Goal: Information Seeking & Learning: Compare options

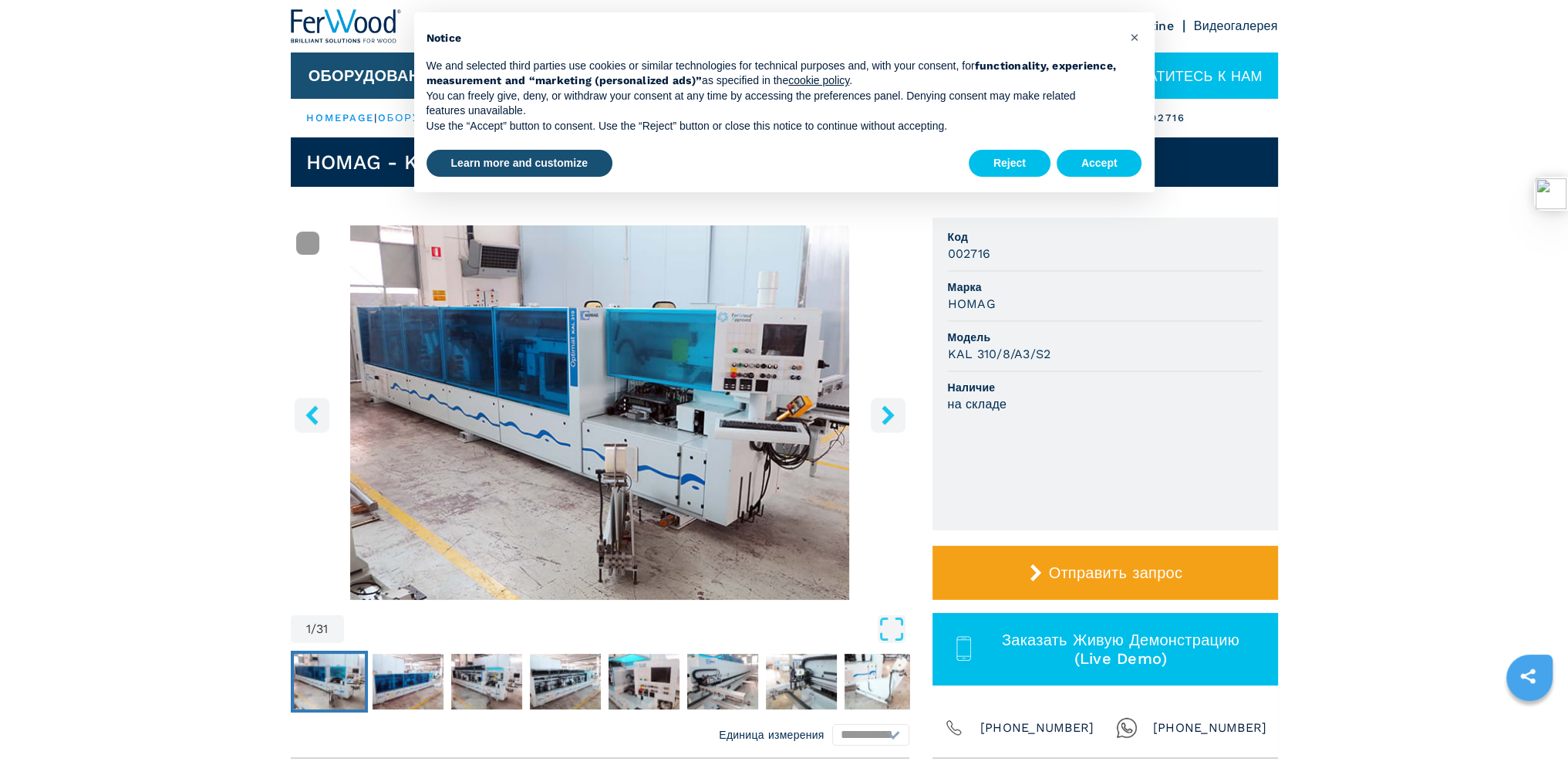
click at [893, 409] on icon "right-button" at bounding box center [888, 415] width 19 height 19
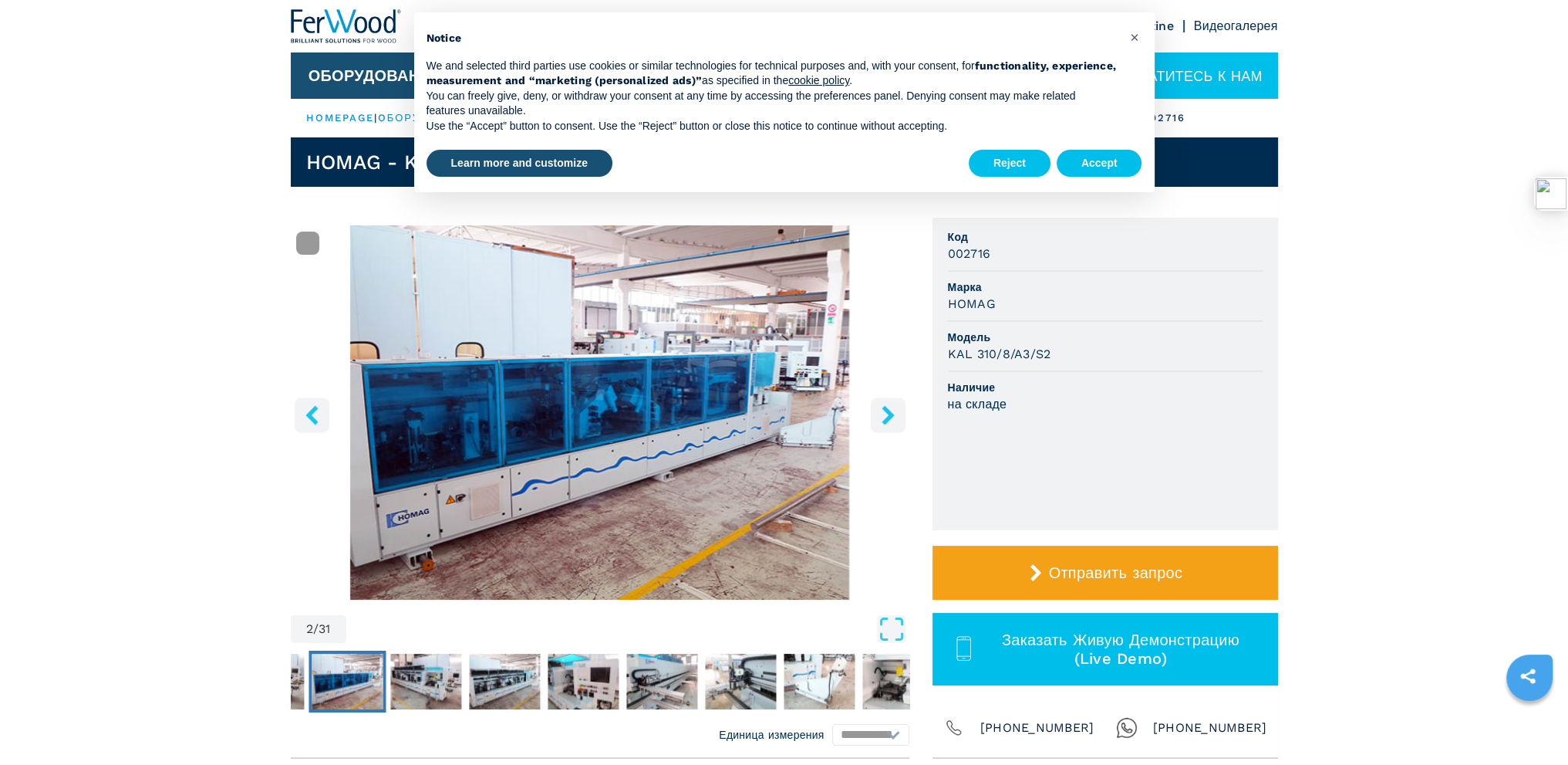
click at [893, 409] on icon "right-button" at bounding box center [888, 415] width 19 height 19
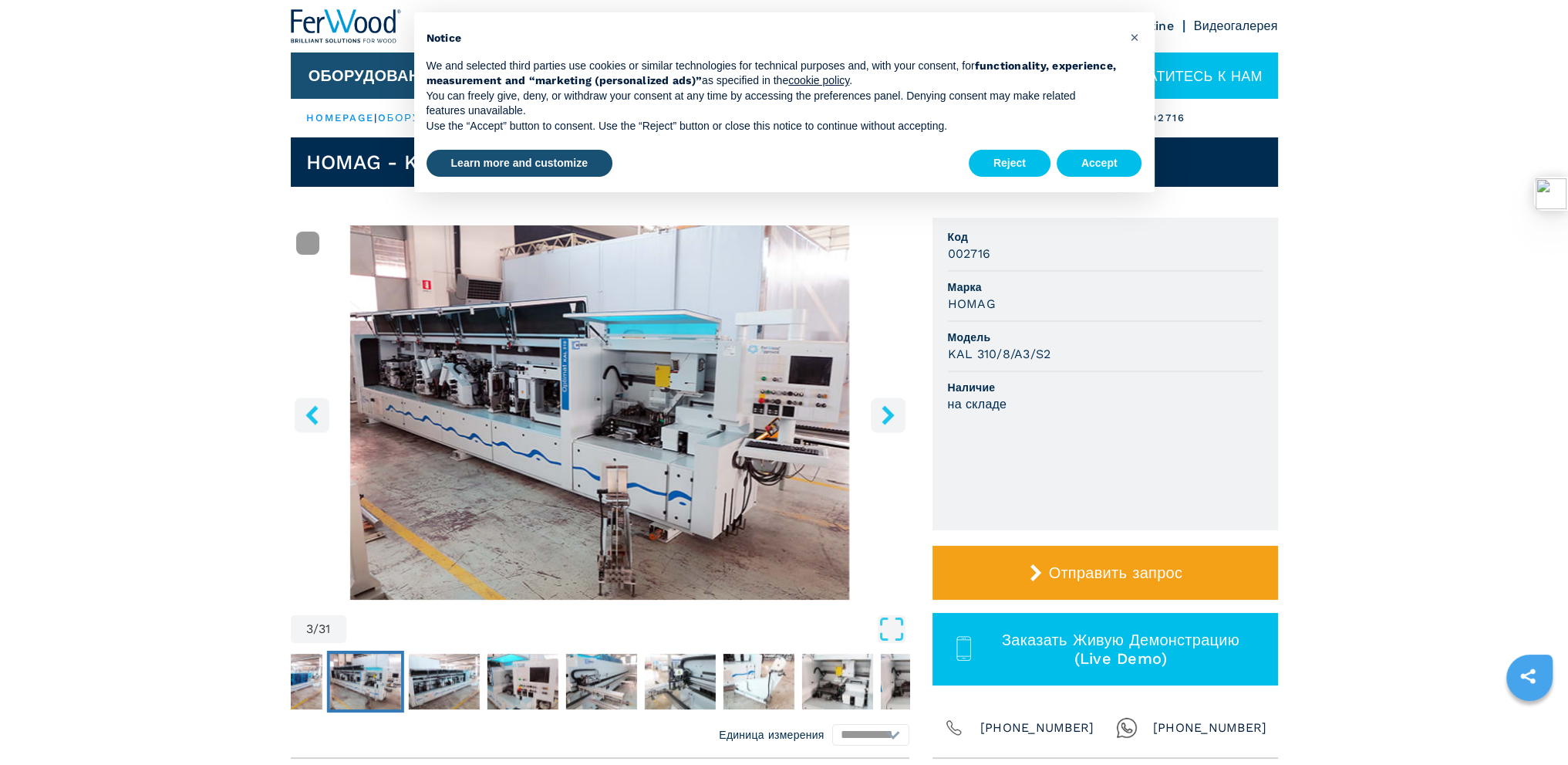
click at [889, 410] on icon "right-button" at bounding box center [888, 415] width 12 height 19
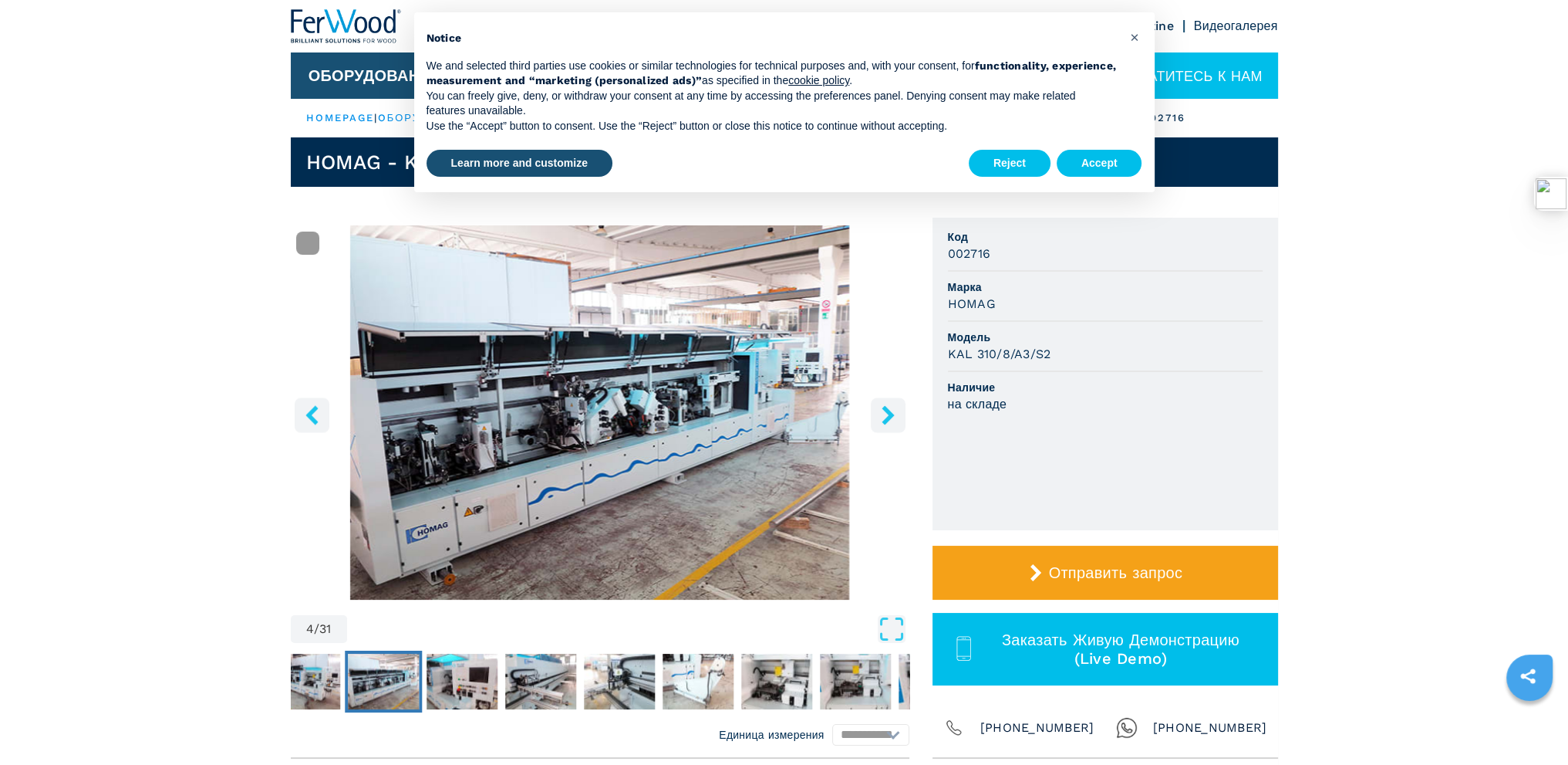
click at [889, 410] on icon "right-button" at bounding box center [888, 415] width 12 height 19
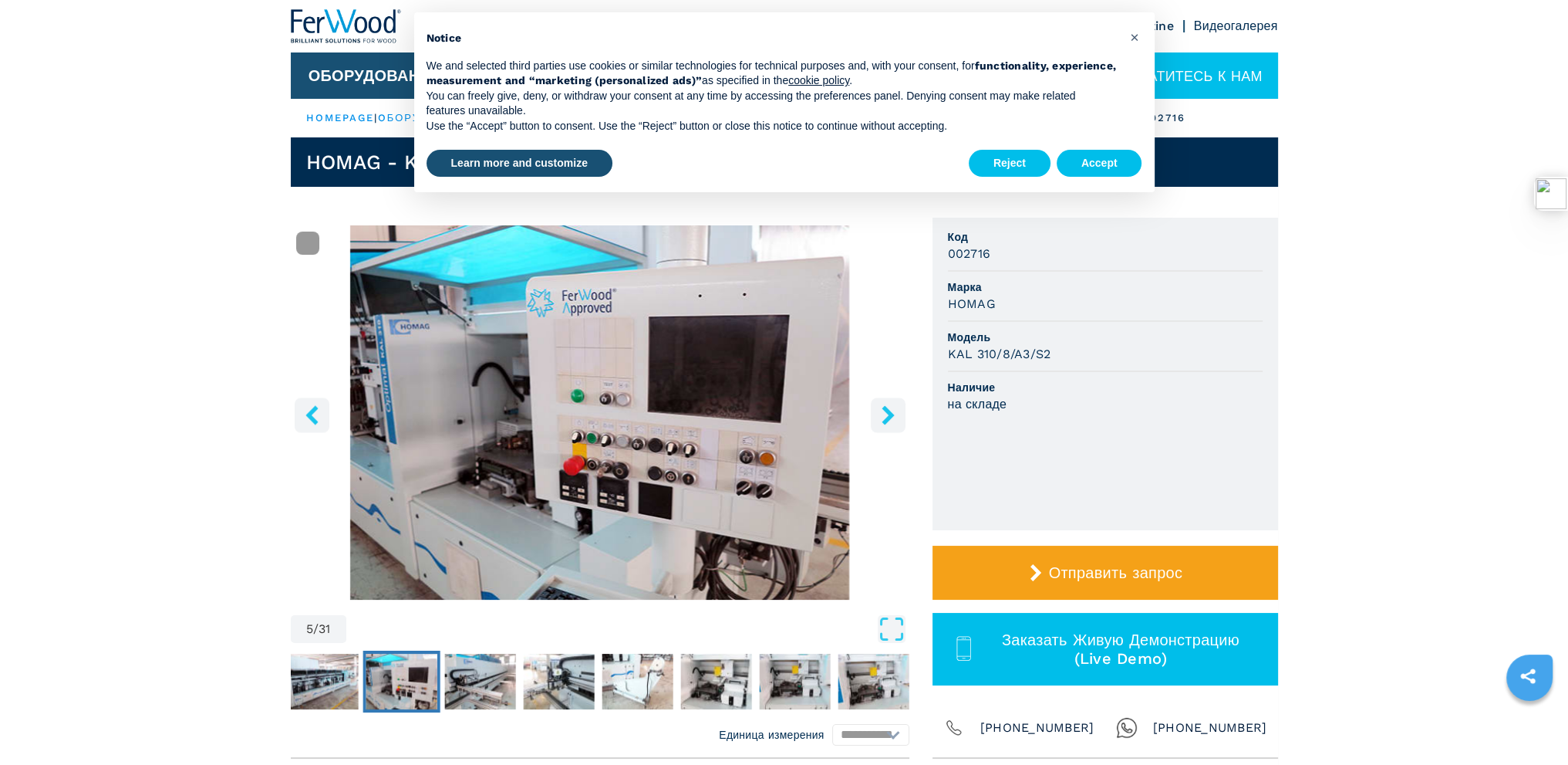
click at [889, 410] on icon "right-button" at bounding box center [888, 415] width 12 height 19
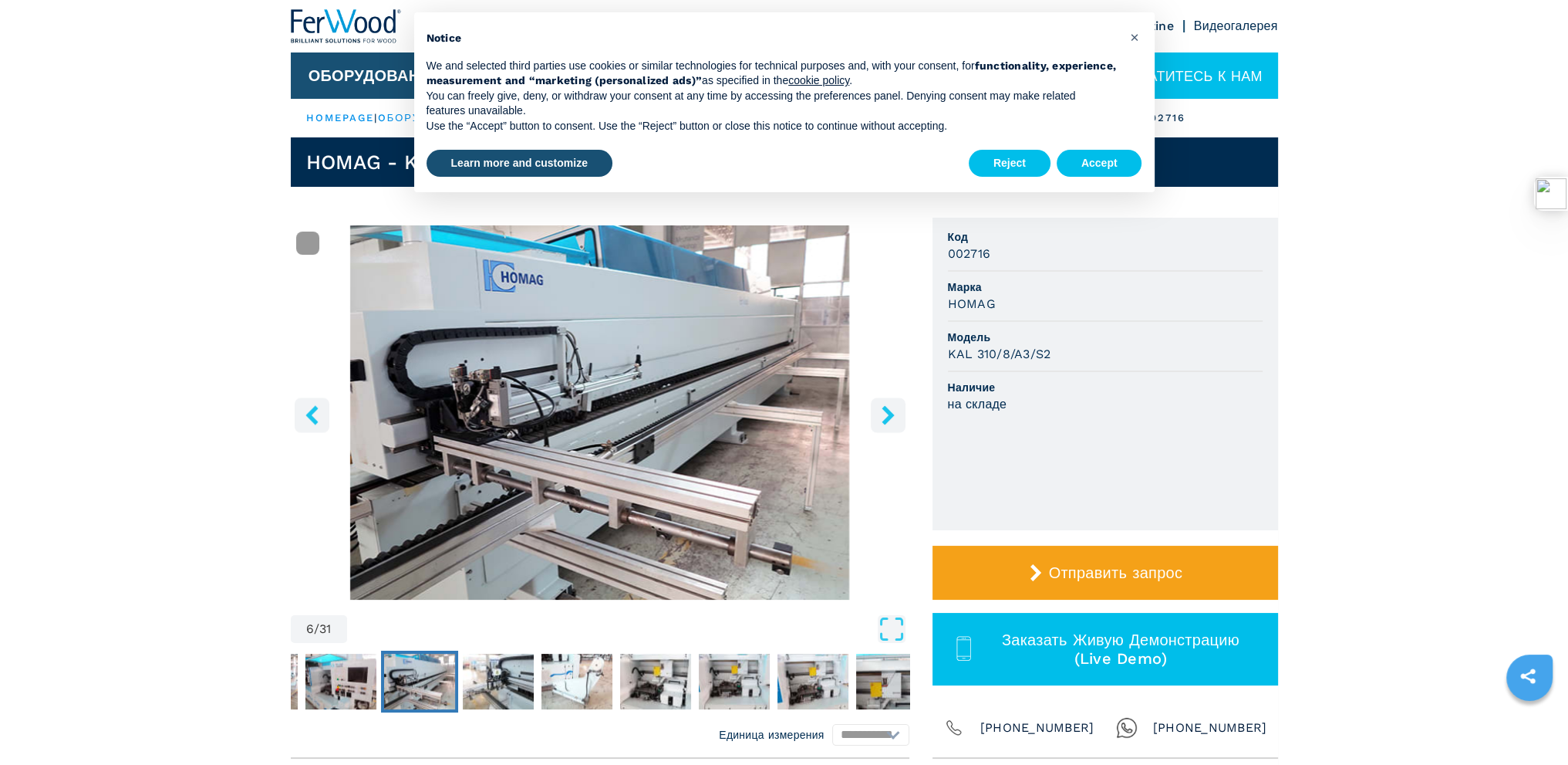
click at [889, 410] on icon "right-button" at bounding box center [888, 415] width 12 height 19
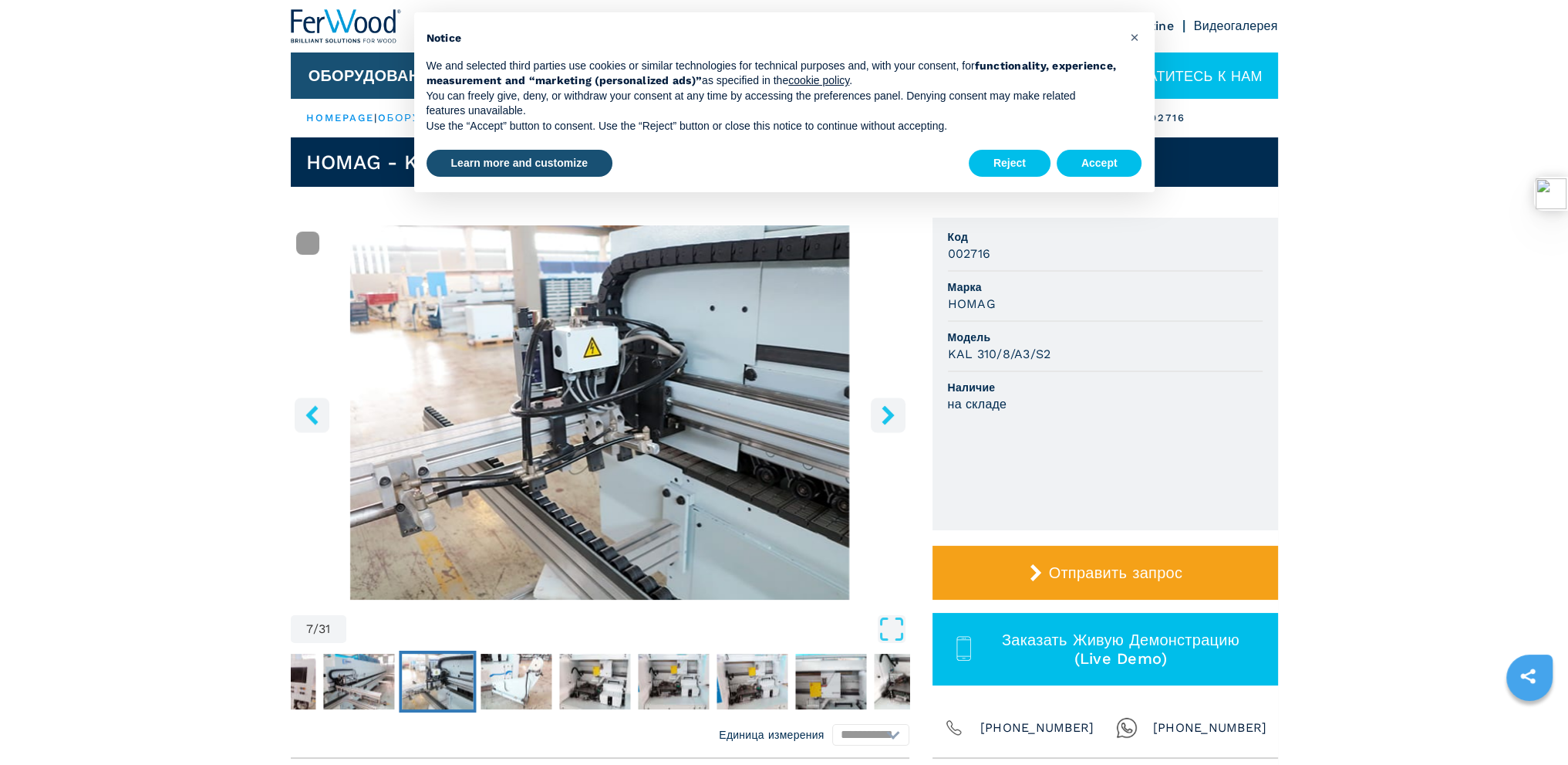
click at [889, 410] on icon "right-button" at bounding box center [888, 415] width 12 height 19
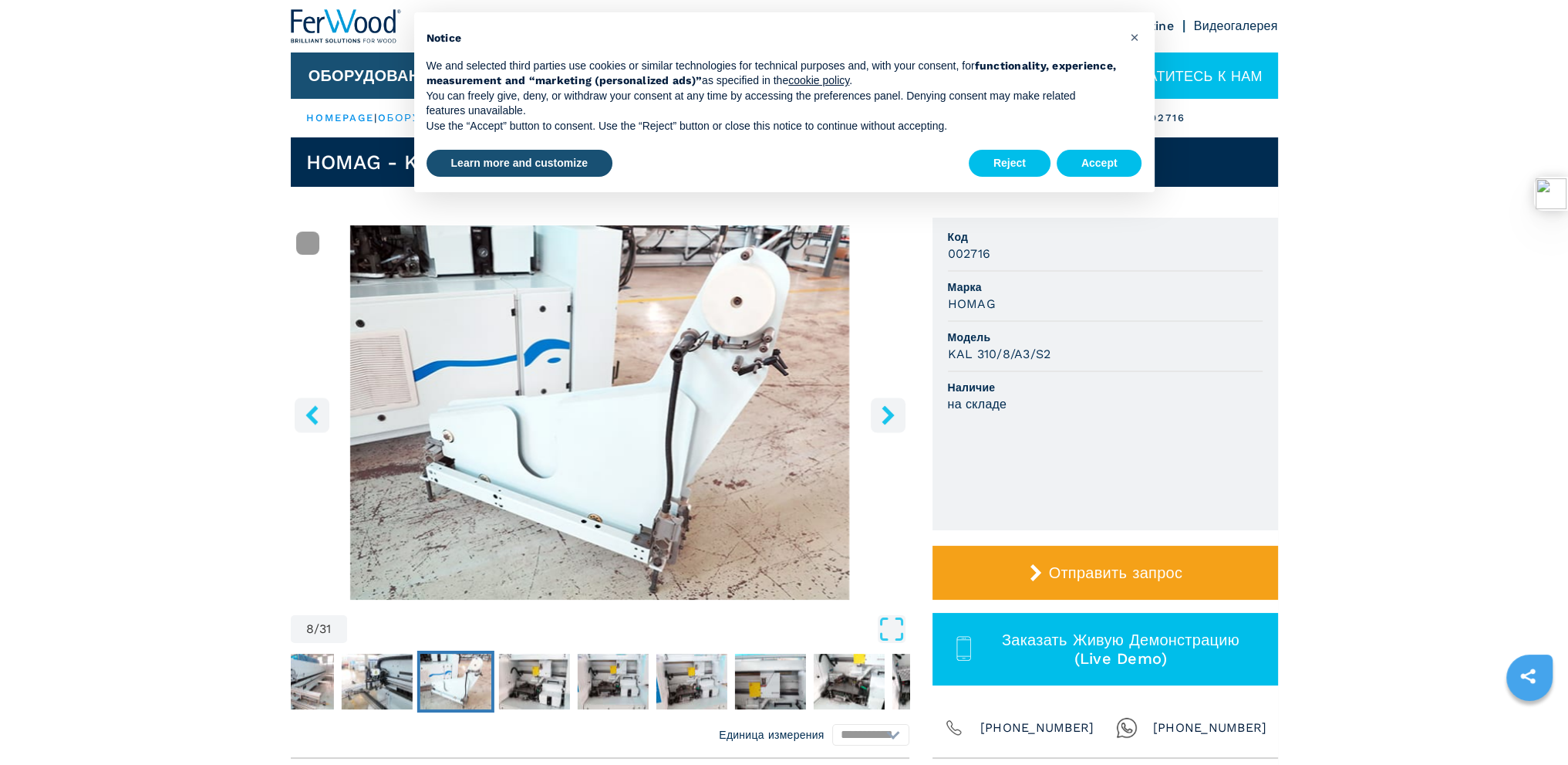
click at [889, 410] on icon "right-button" at bounding box center [888, 415] width 12 height 19
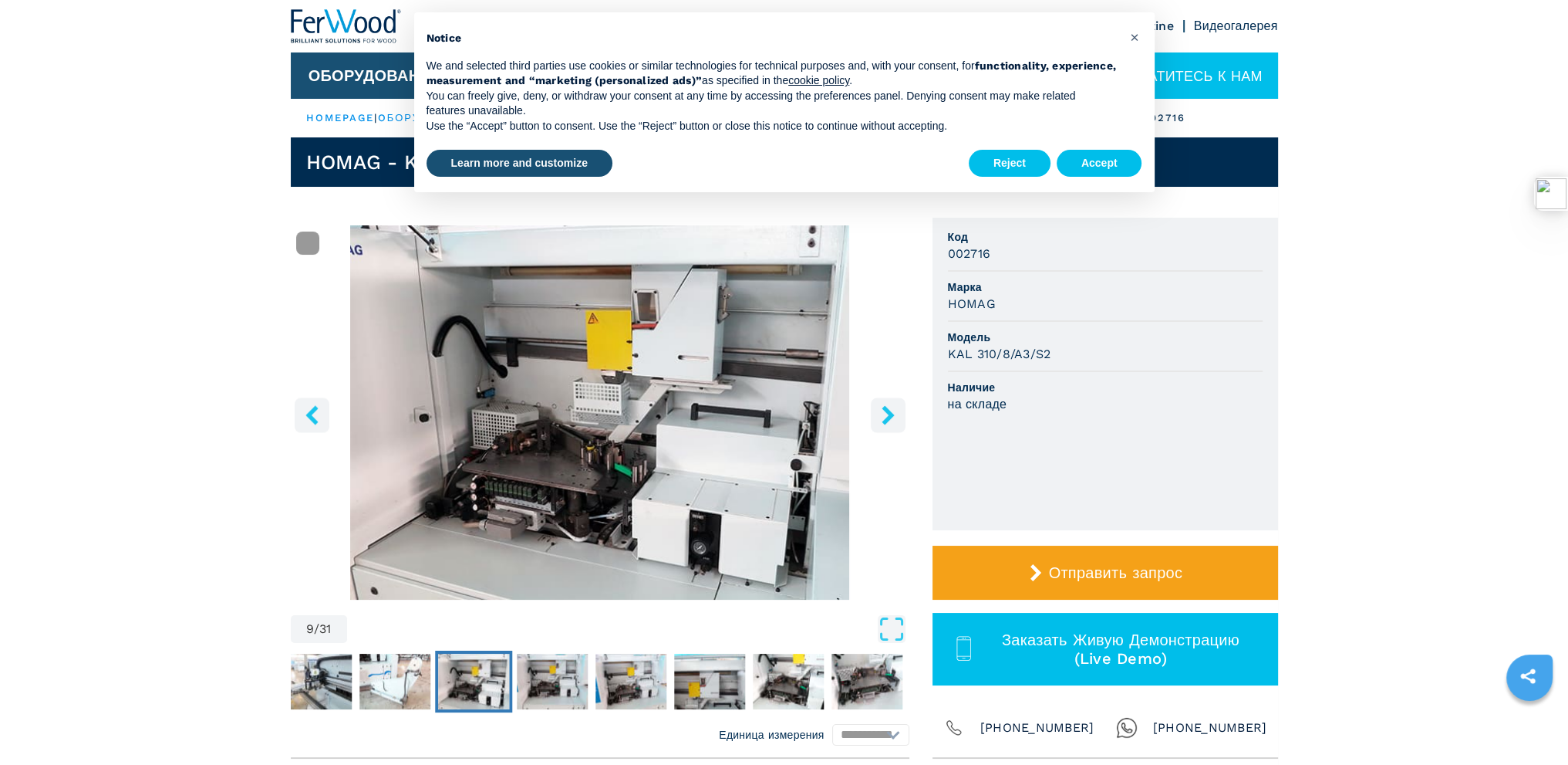
click at [892, 410] on icon "right-button" at bounding box center [888, 415] width 19 height 19
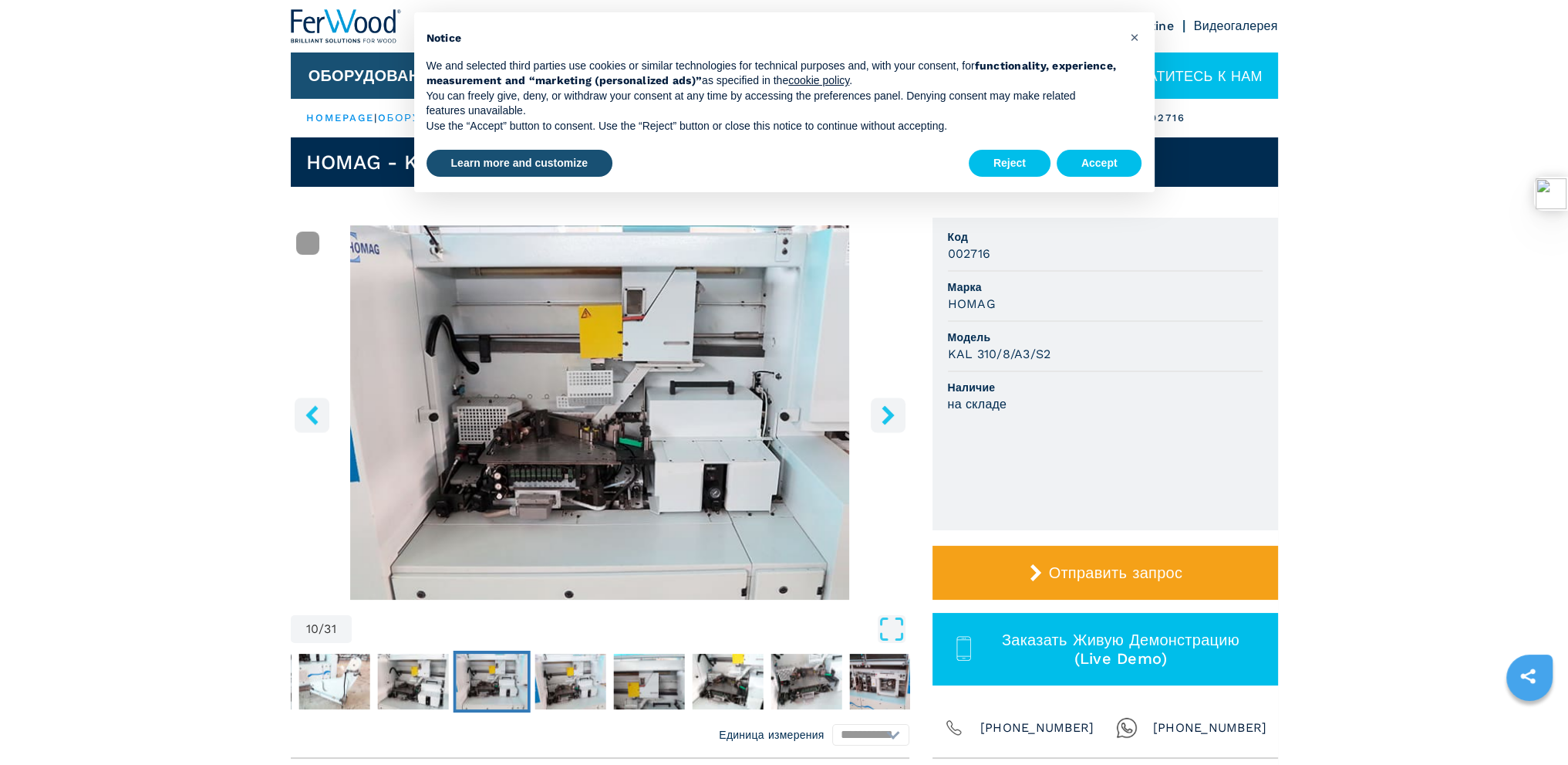
click at [892, 410] on icon "right-button" at bounding box center [888, 415] width 19 height 19
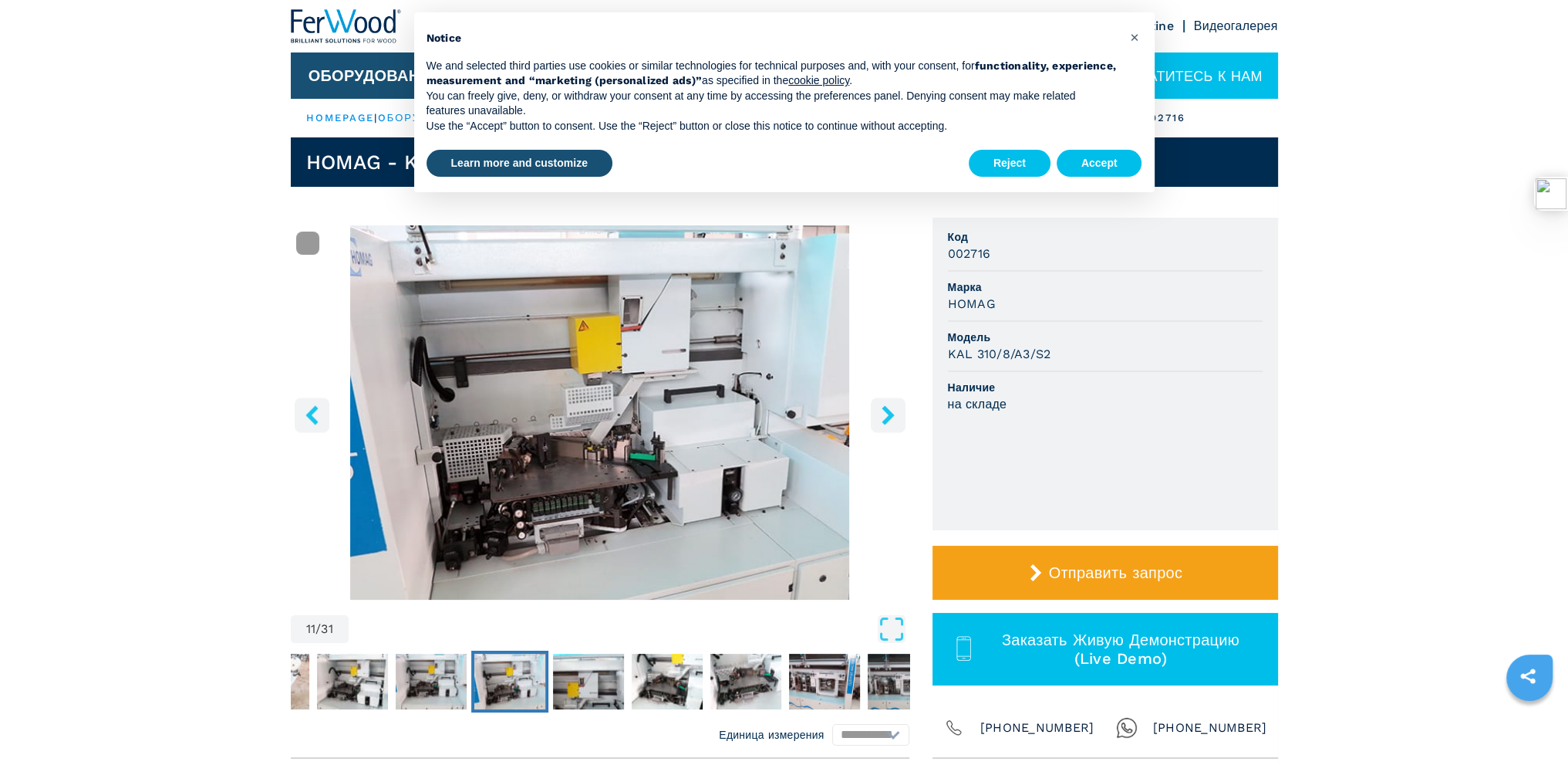
click at [892, 410] on icon "right-button" at bounding box center [888, 415] width 19 height 19
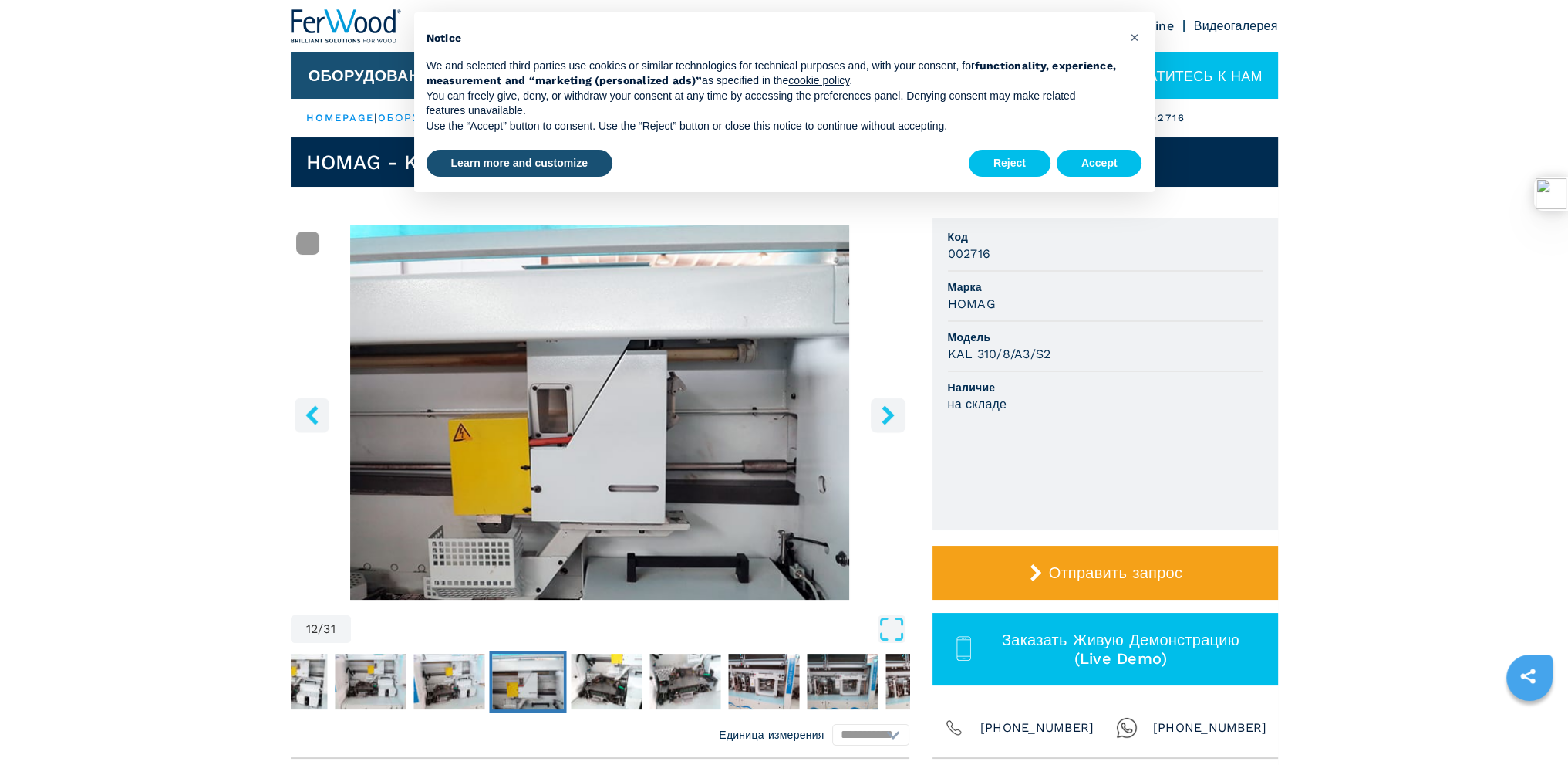
click at [892, 410] on icon "right-button" at bounding box center [888, 415] width 19 height 19
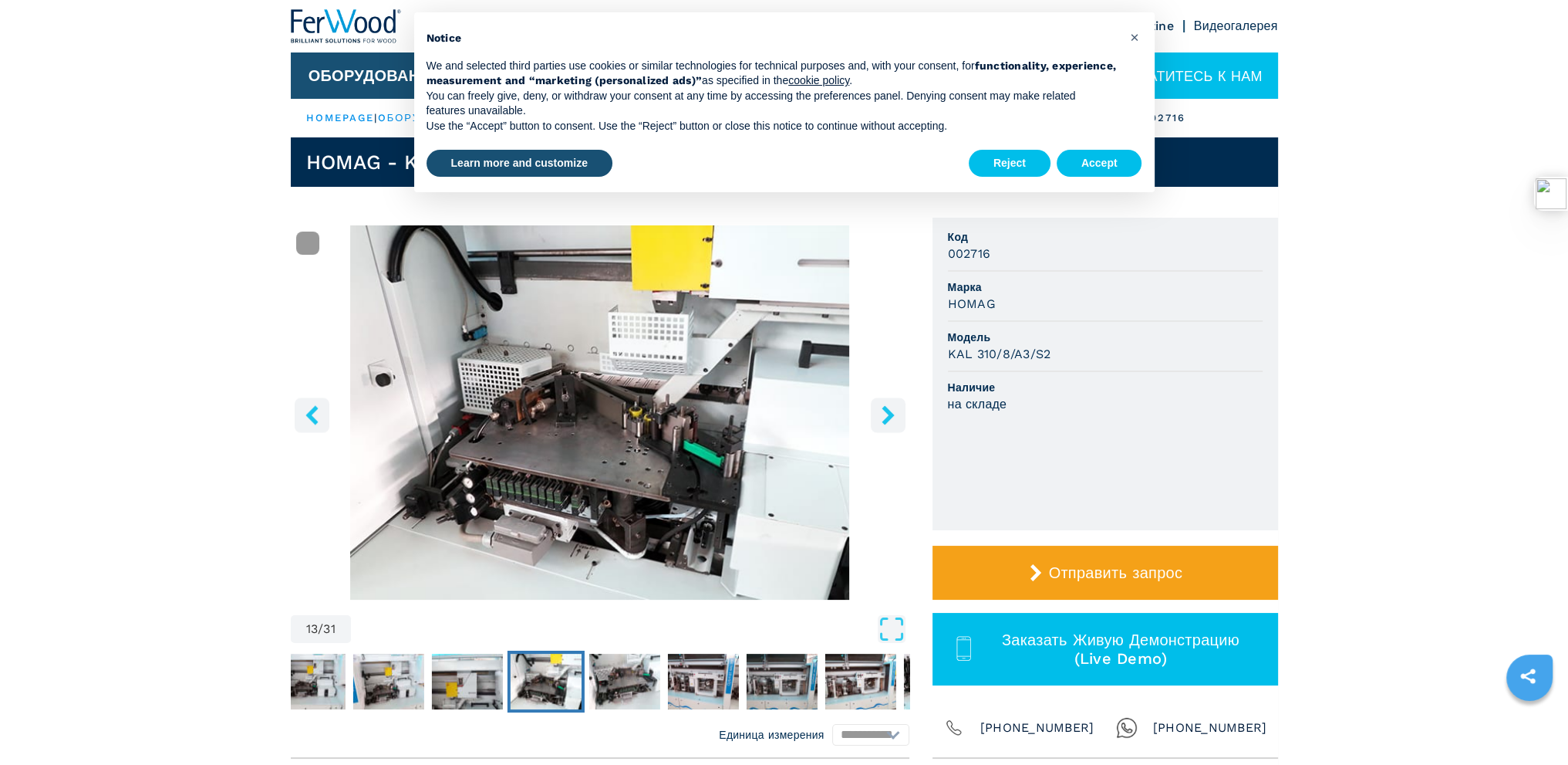
click at [892, 410] on icon "right-button" at bounding box center [888, 415] width 19 height 19
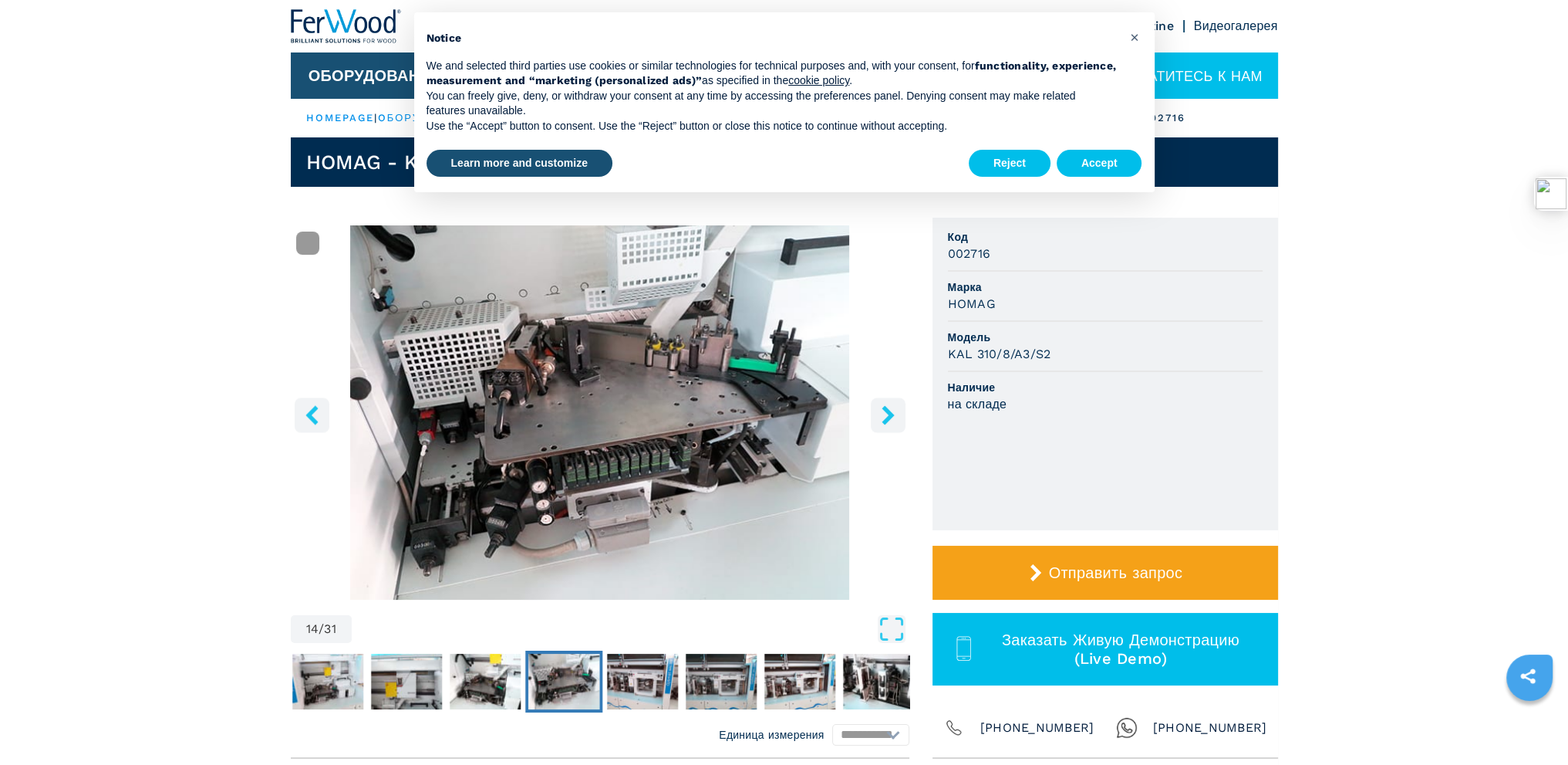
click at [892, 410] on icon "right-button" at bounding box center [888, 415] width 19 height 19
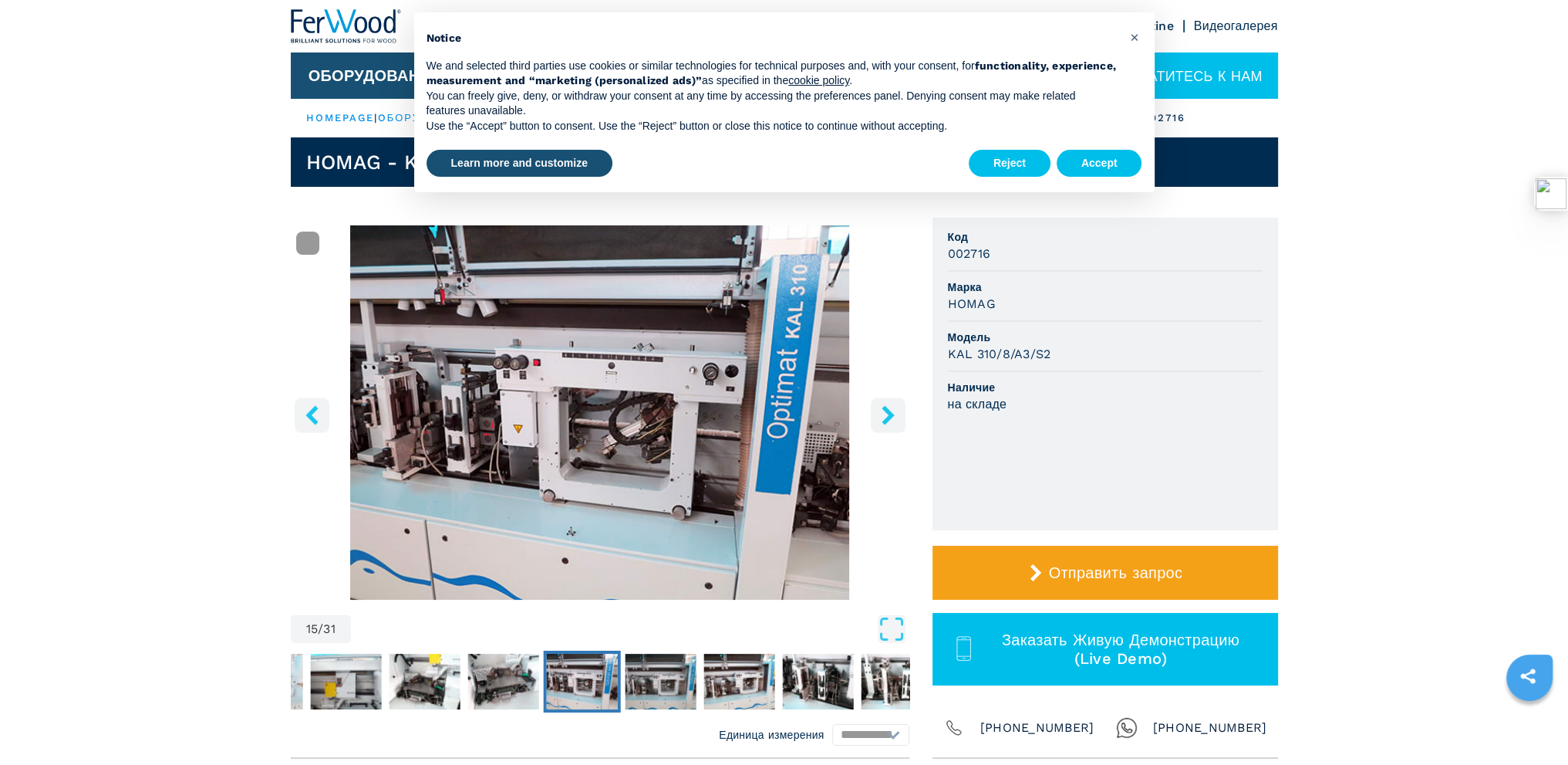
click at [892, 410] on icon "right-button" at bounding box center [888, 415] width 19 height 19
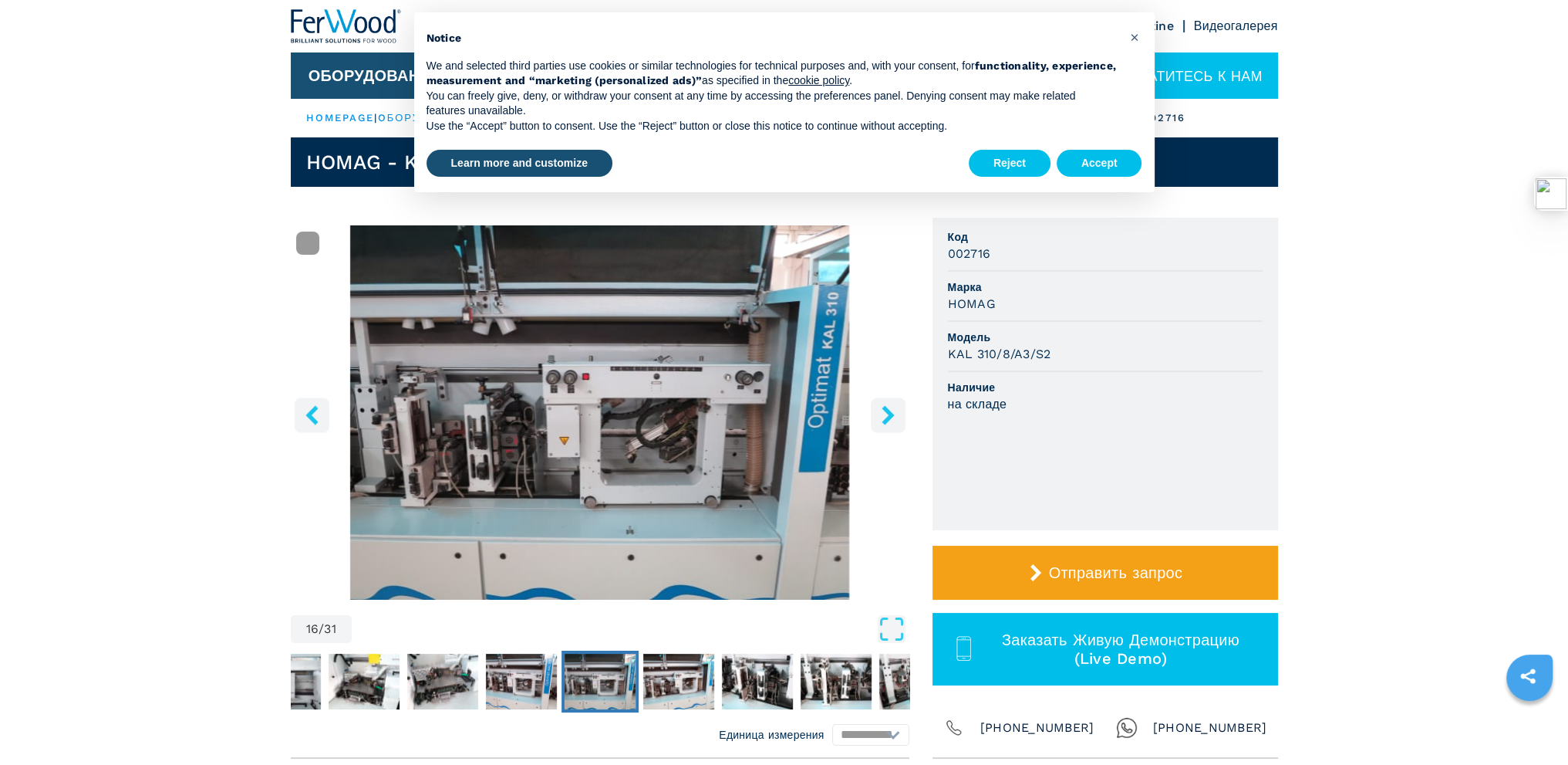
click at [892, 410] on icon "right-button" at bounding box center [888, 415] width 19 height 19
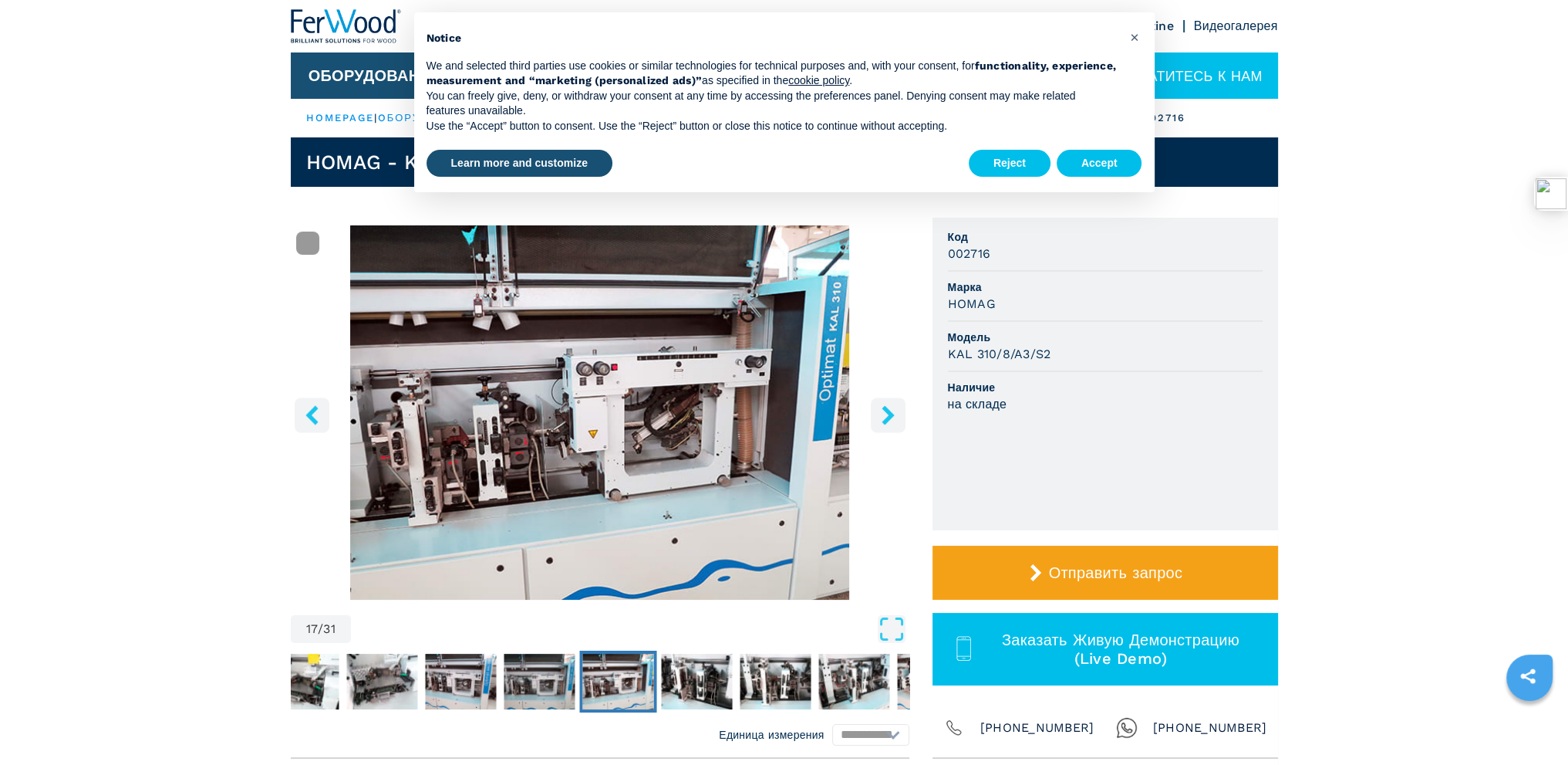
click at [892, 410] on icon "right-button" at bounding box center [888, 415] width 19 height 19
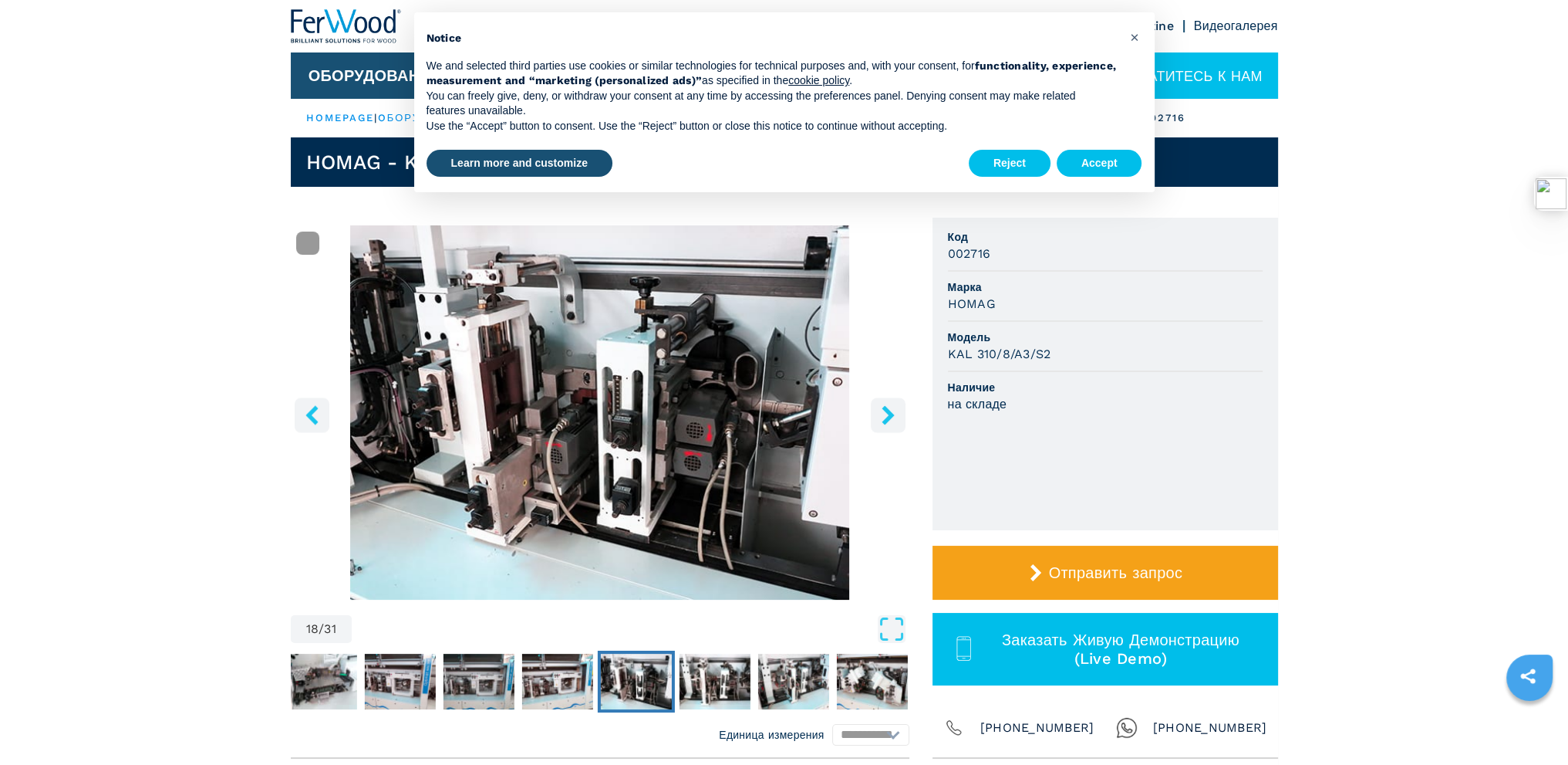
click at [892, 410] on icon "right-button" at bounding box center [888, 415] width 19 height 19
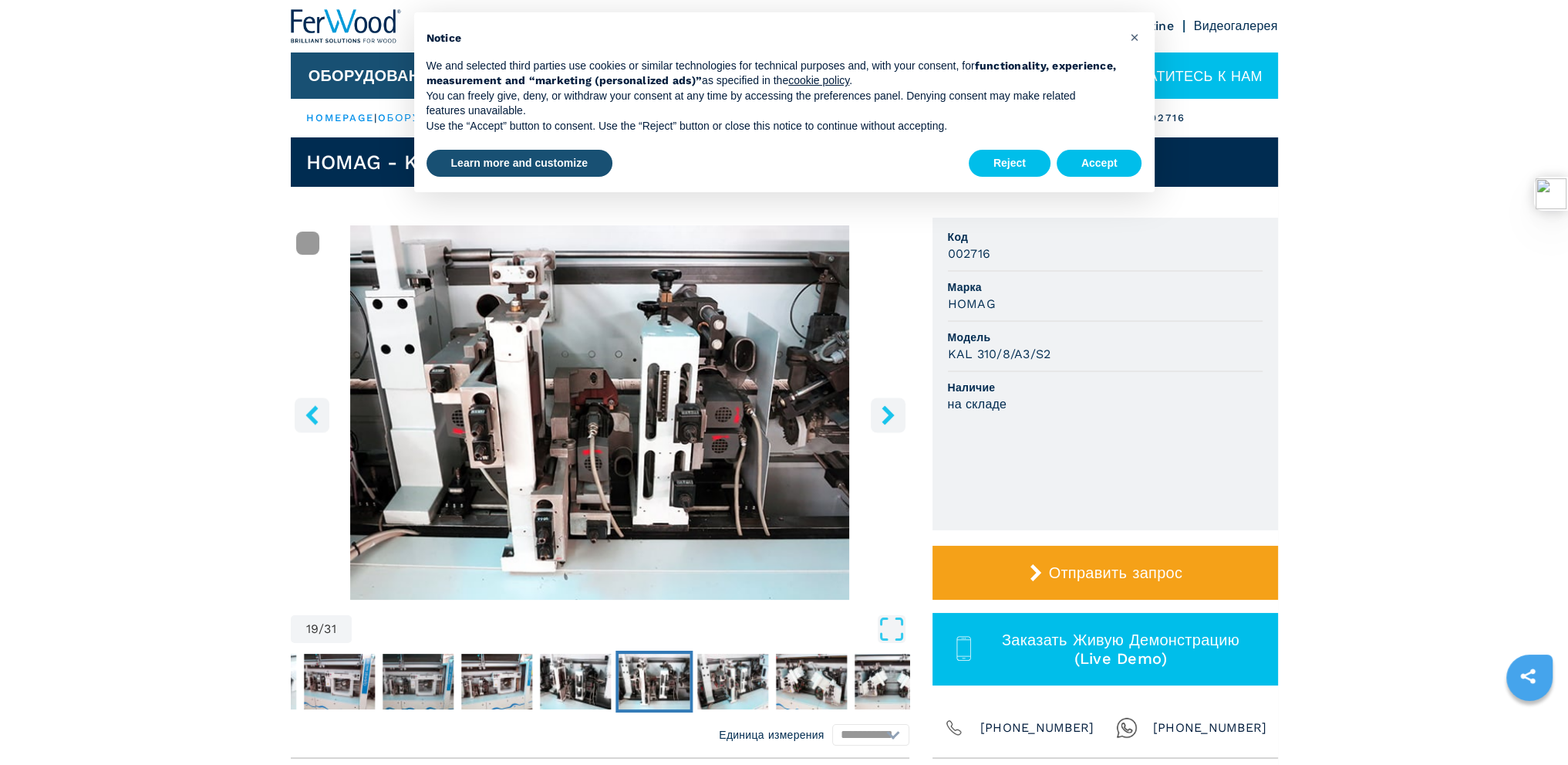
click at [892, 410] on icon "right-button" at bounding box center [888, 415] width 19 height 19
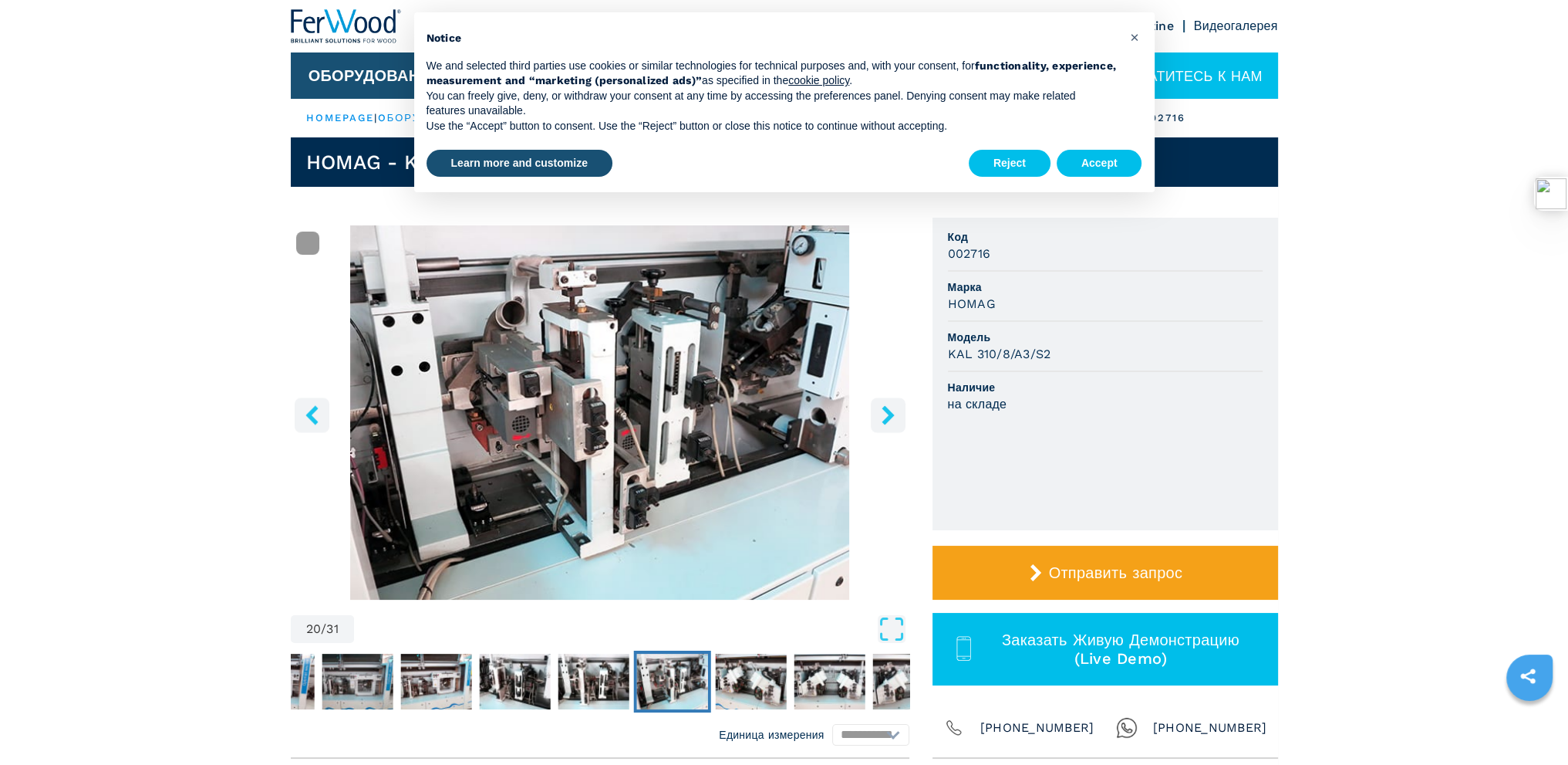
click at [892, 410] on icon "right-button" at bounding box center [888, 415] width 19 height 19
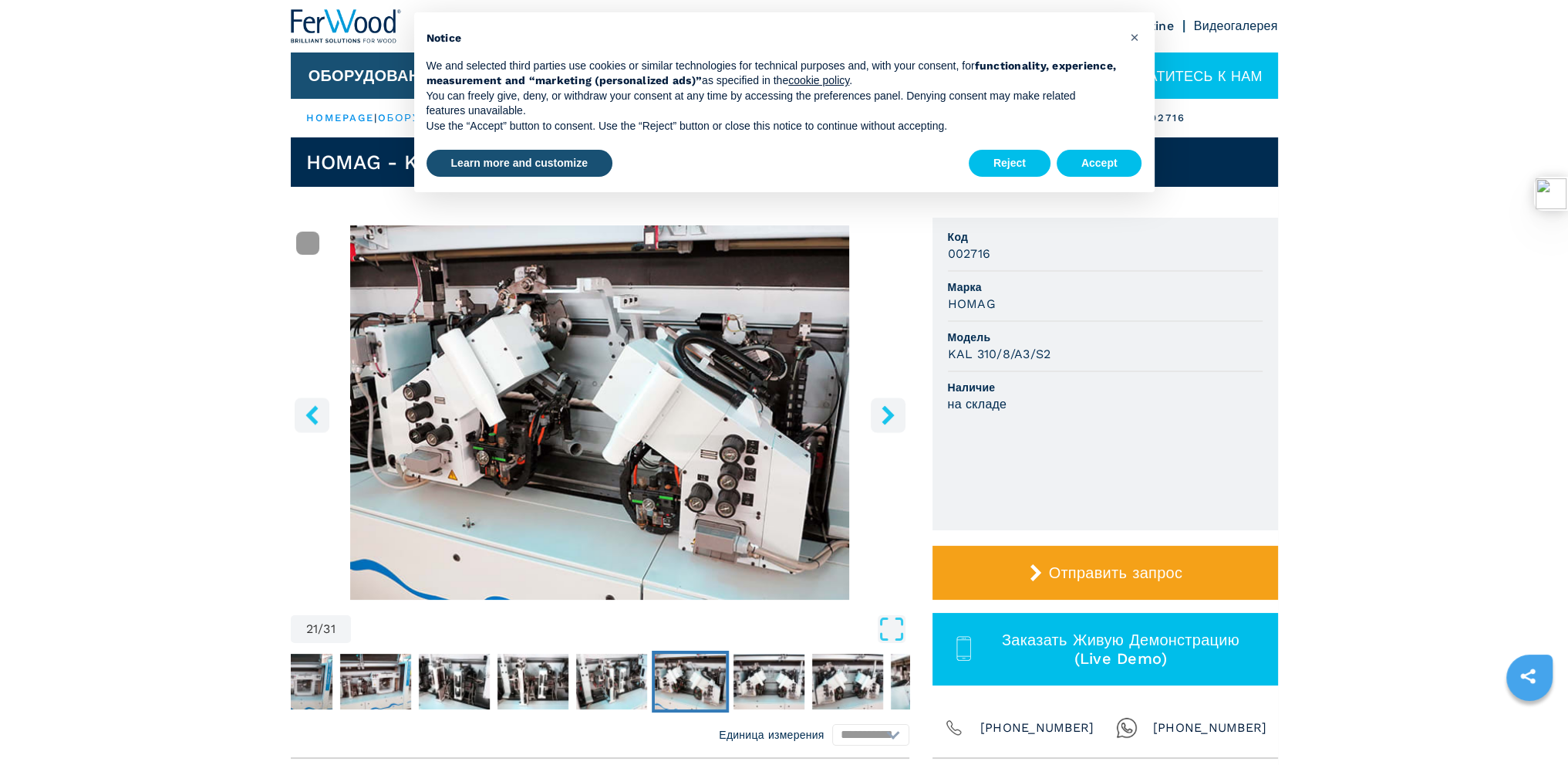
click at [892, 410] on icon "right-button" at bounding box center [888, 415] width 19 height 19
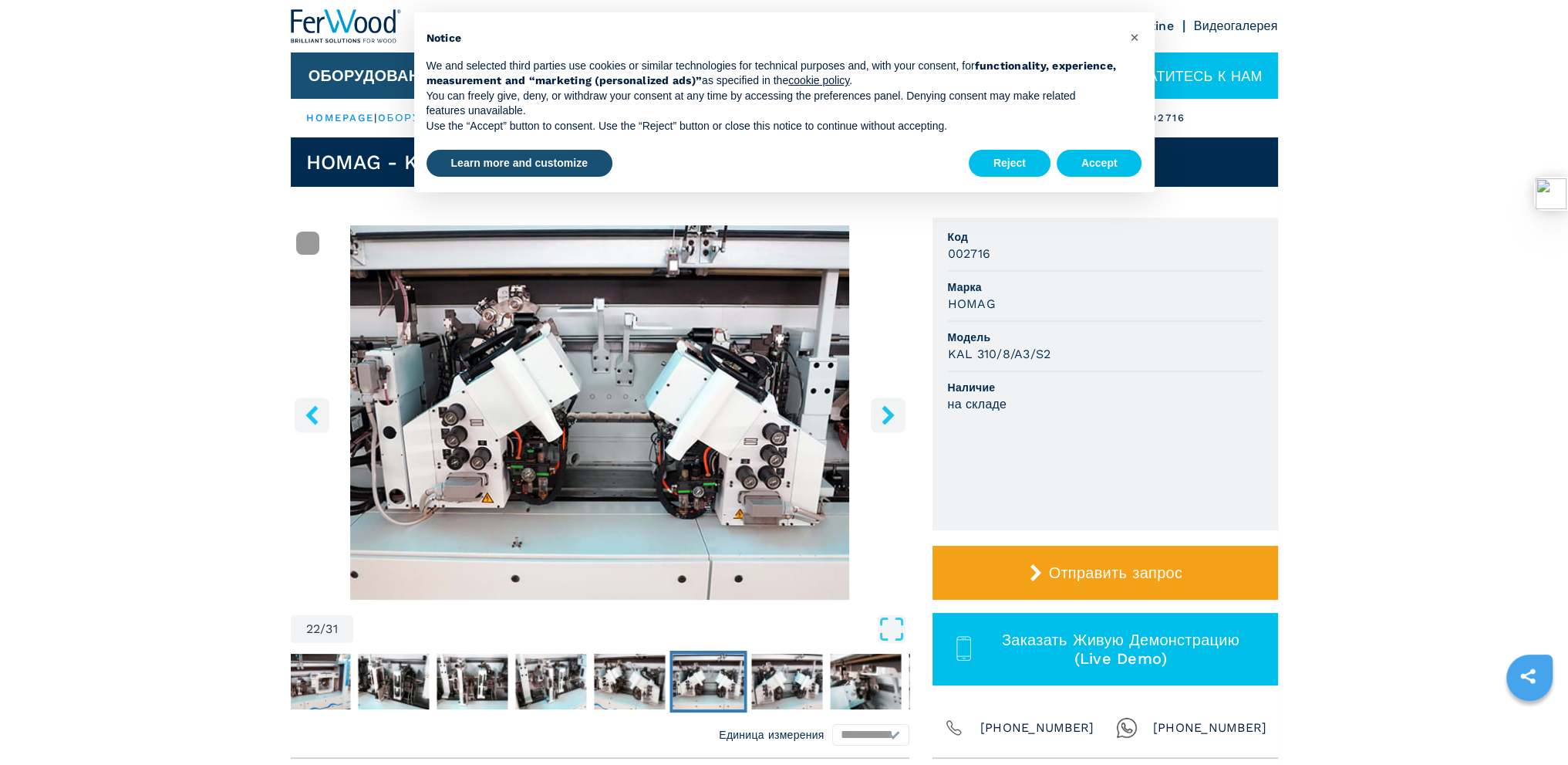
click at [892, 410] on icon "right-button" at bounding box center [888, 415] width 19 height 19
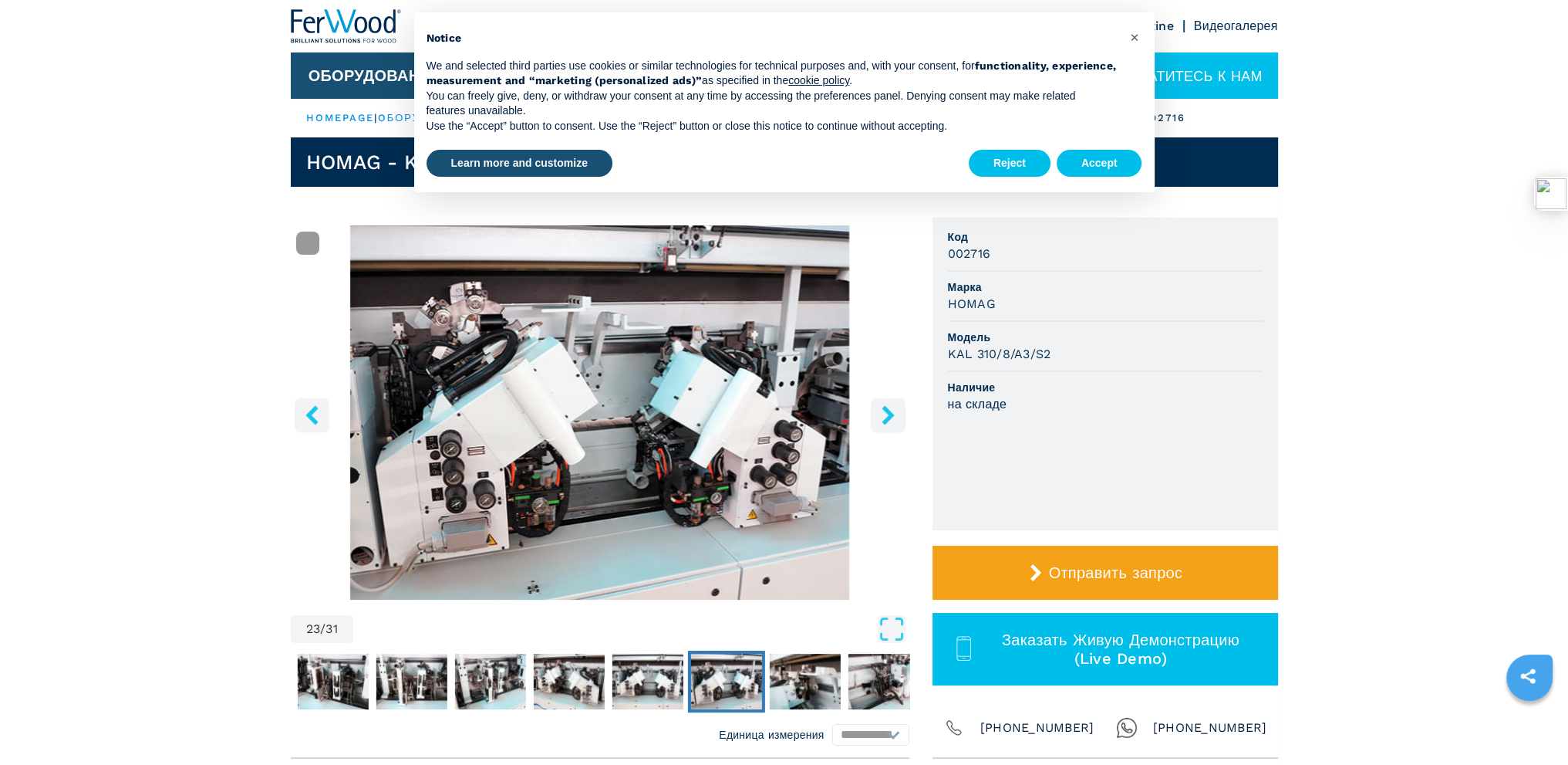
click at [899, 414] on button "right-button" at bounding box center [888, 415] width 34 height 34
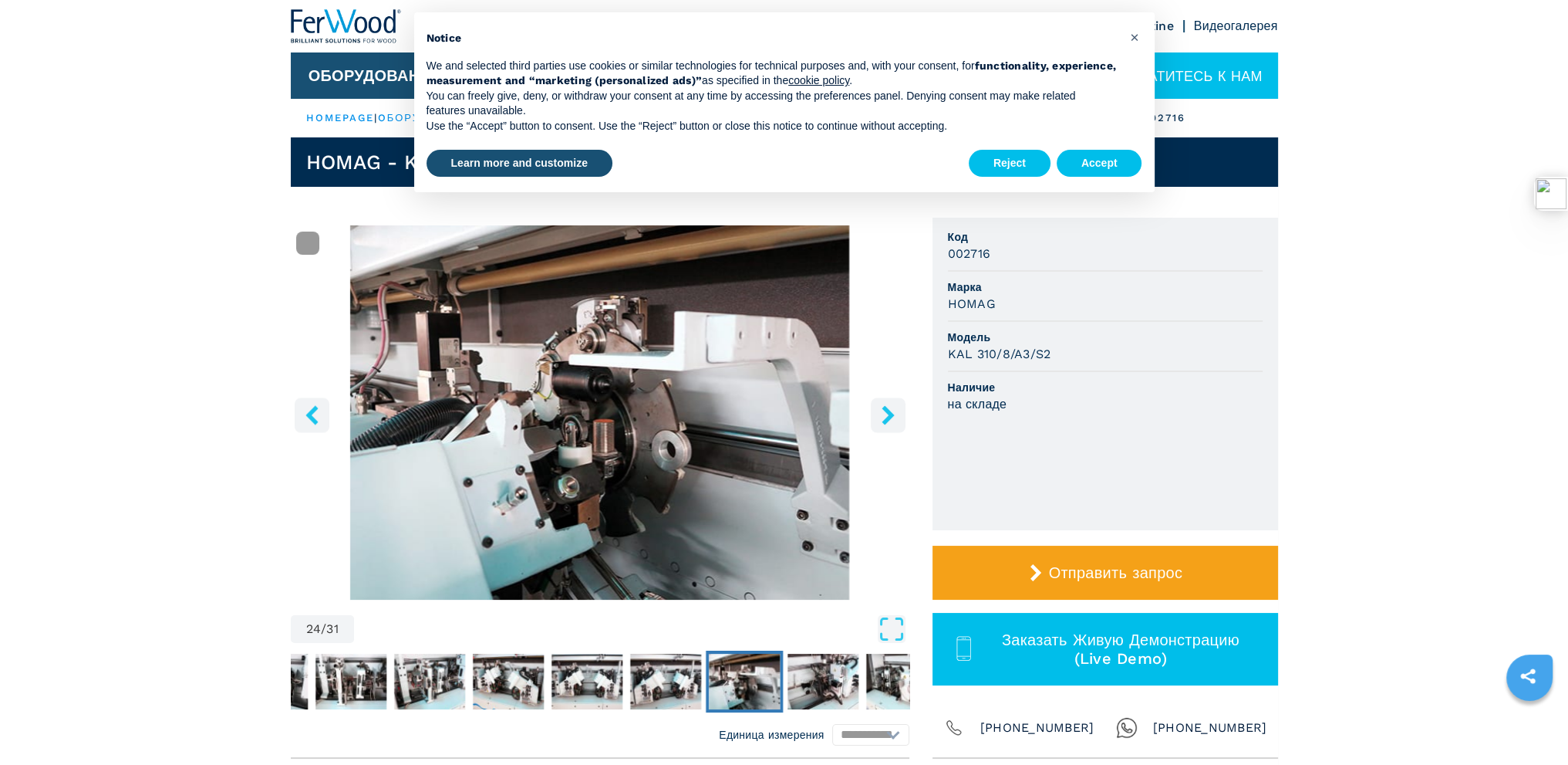
click at [899, 414] on button "right-button" at bounding box center [888, 415] width 34 height 34
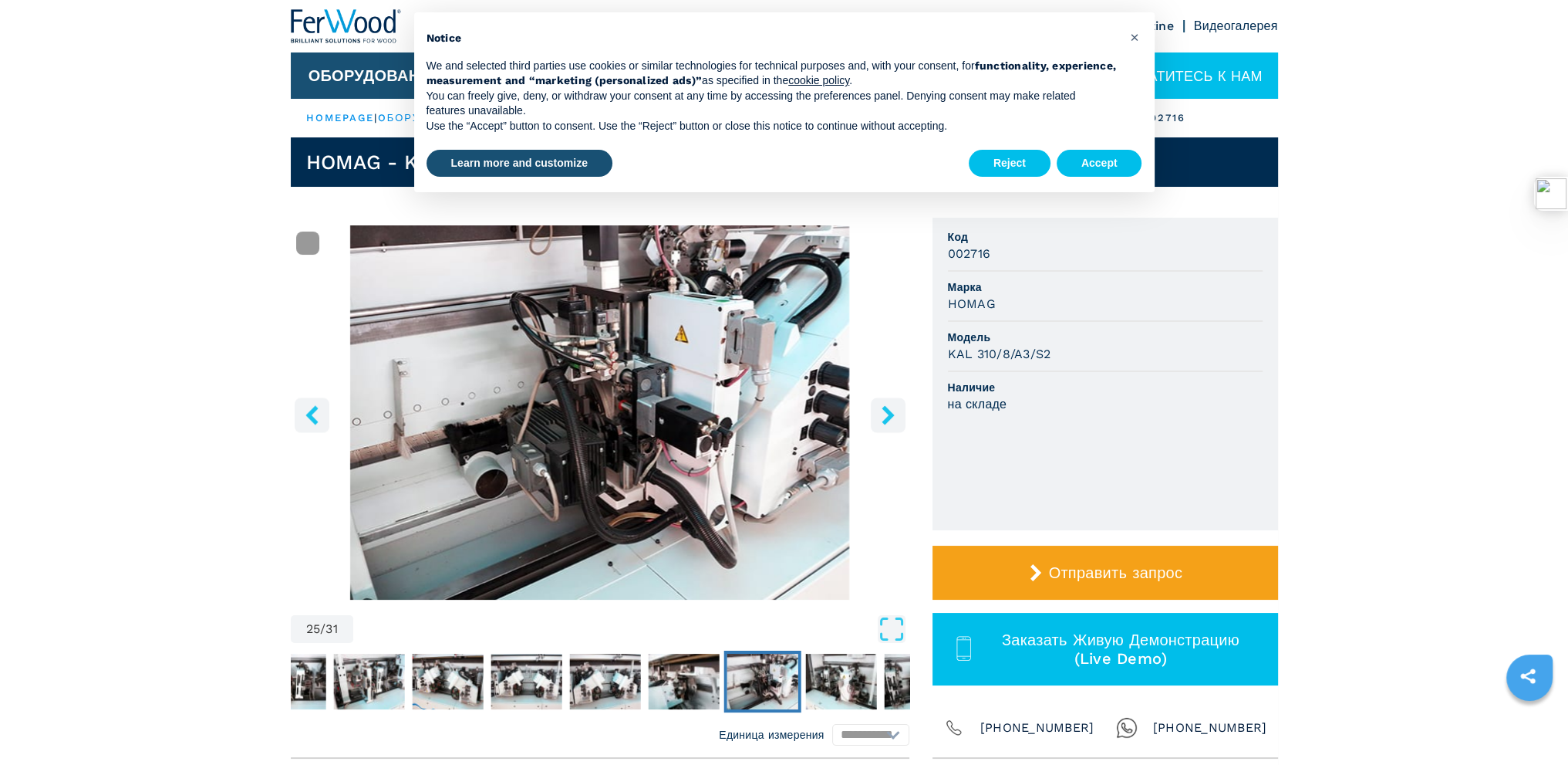
click at [899, 414] on button "right-button" at bounding box center [888, 415] width 34 height 34
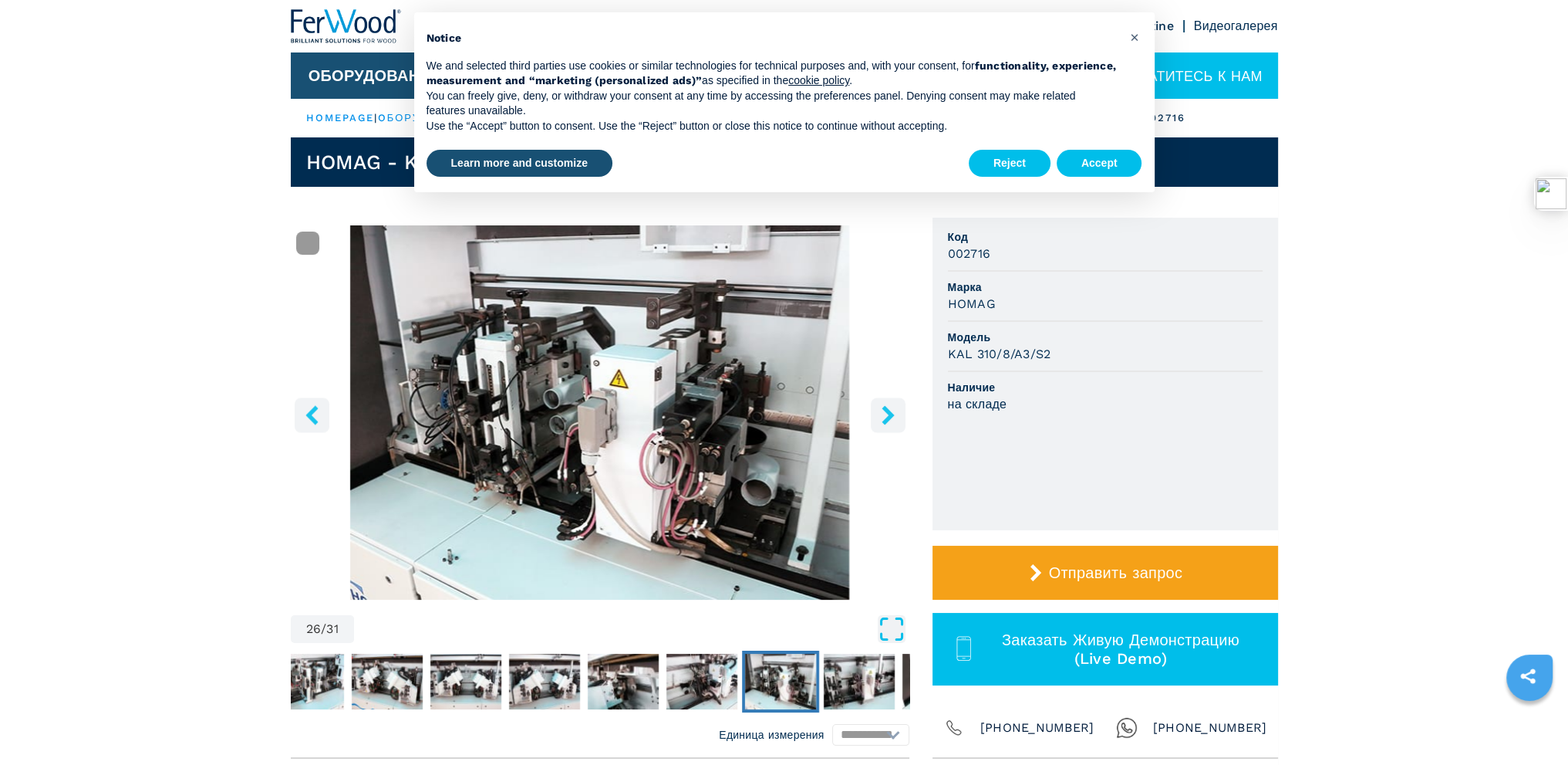
click at [888, 636] on icon "Open Fullscreen" at bounding box center [891, 629] width 28 height 28
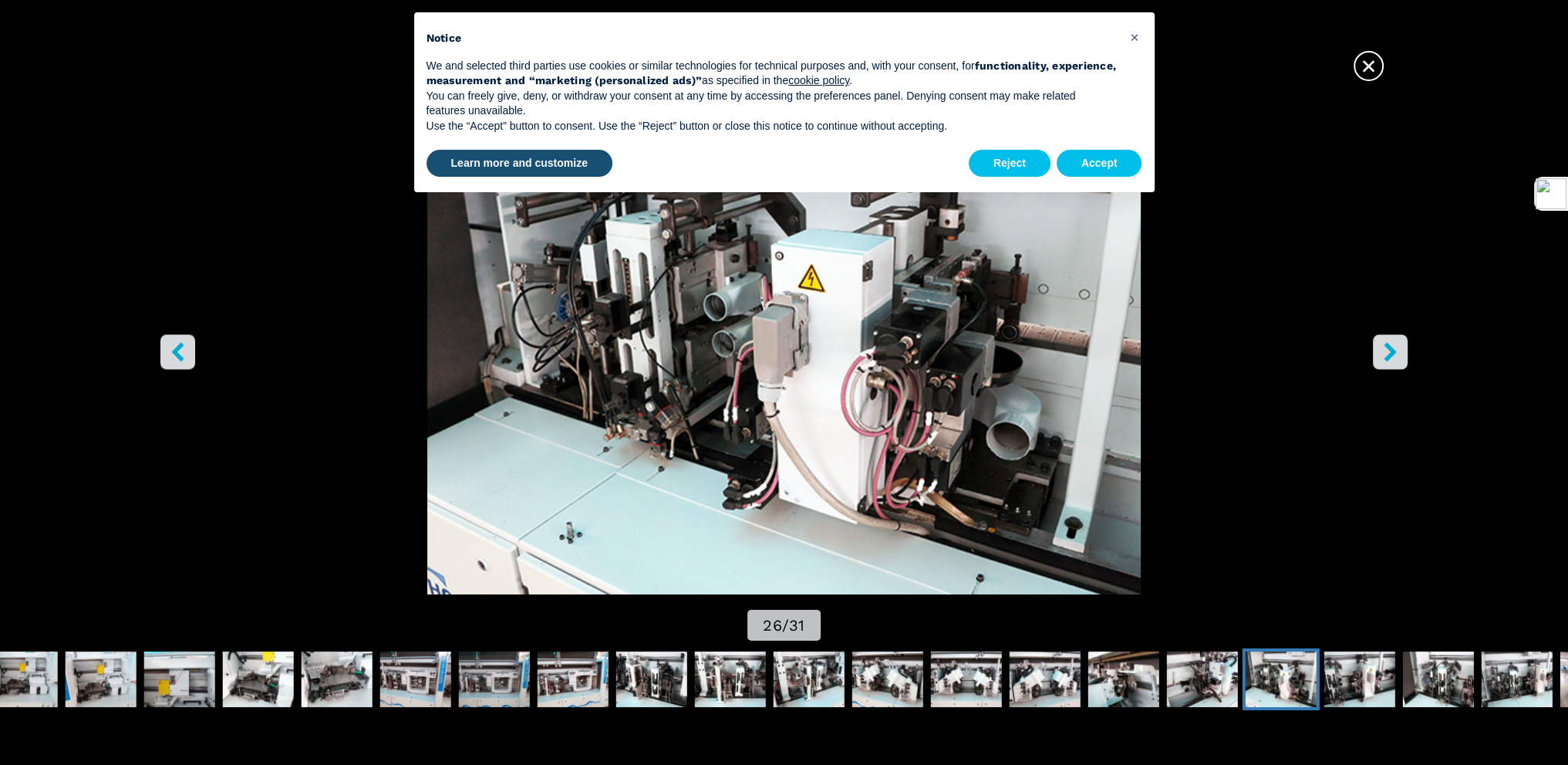
scroll to position [309, 0]
click at [1369, 61] on span "×" at bounding box center [1368, 62] width 27 height 27
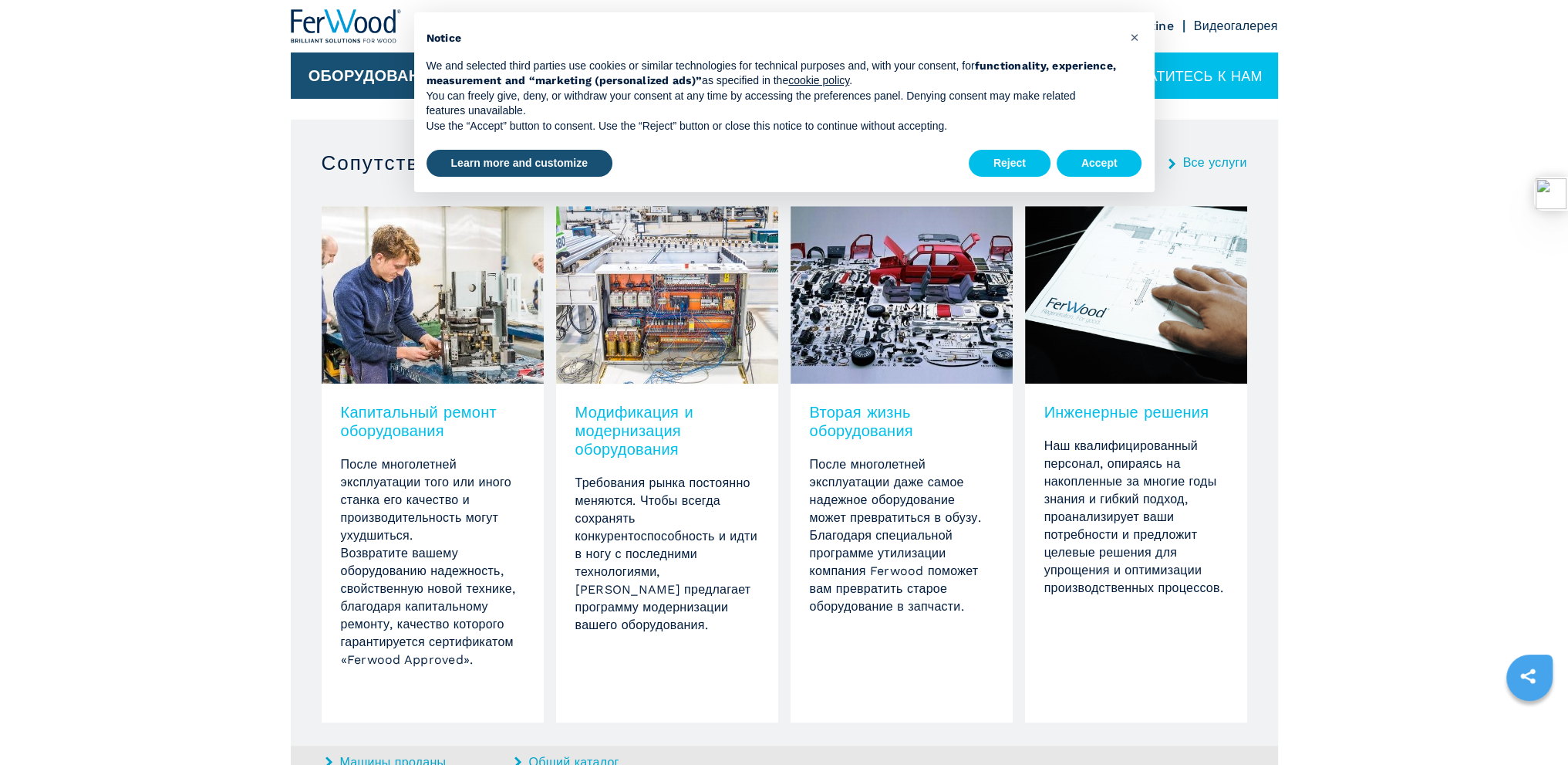
scroll to position [957, 0]
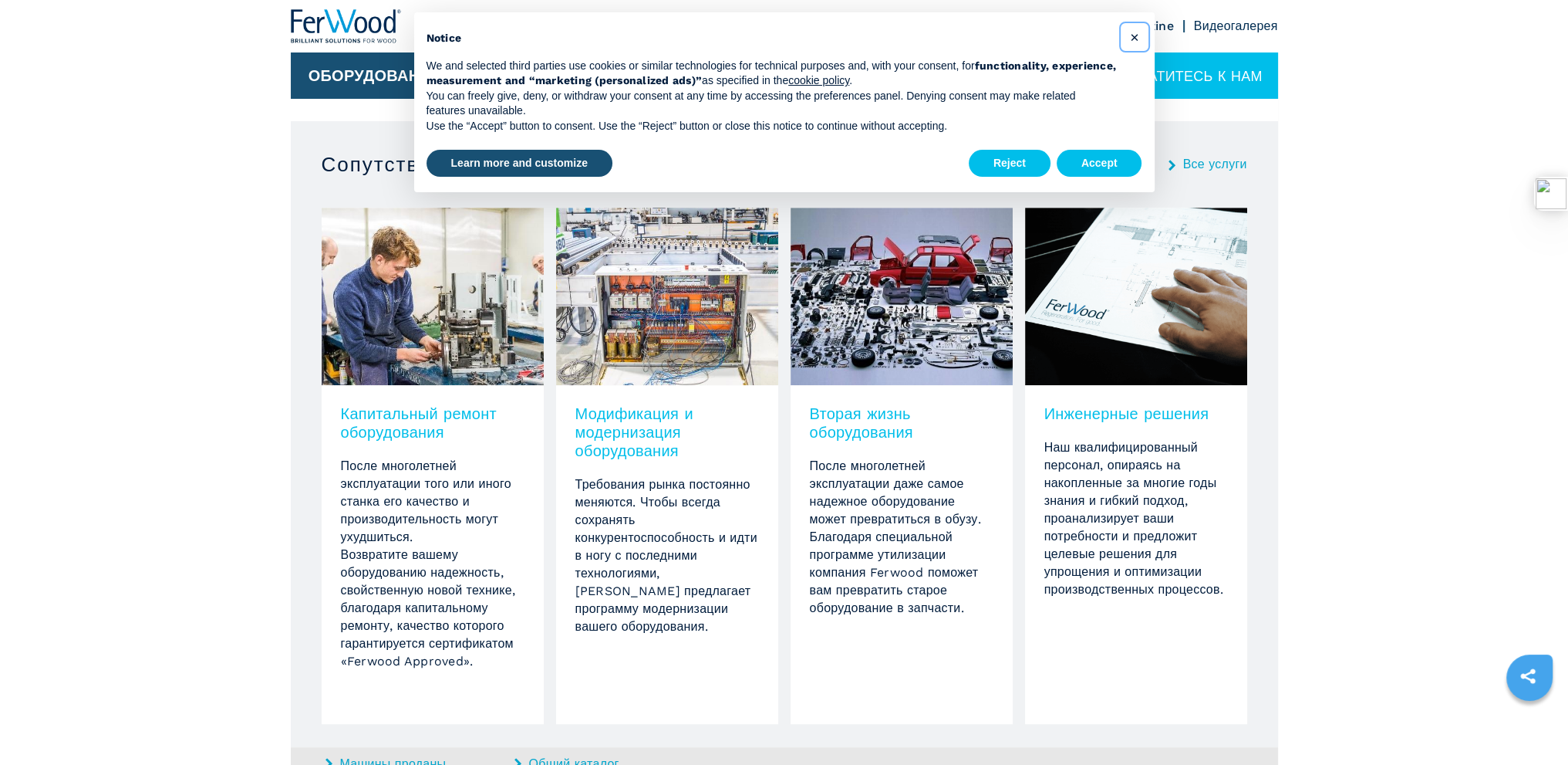
click at [1134, 39] on span "×" at bounding box center [1134, 37] width 9 height 19
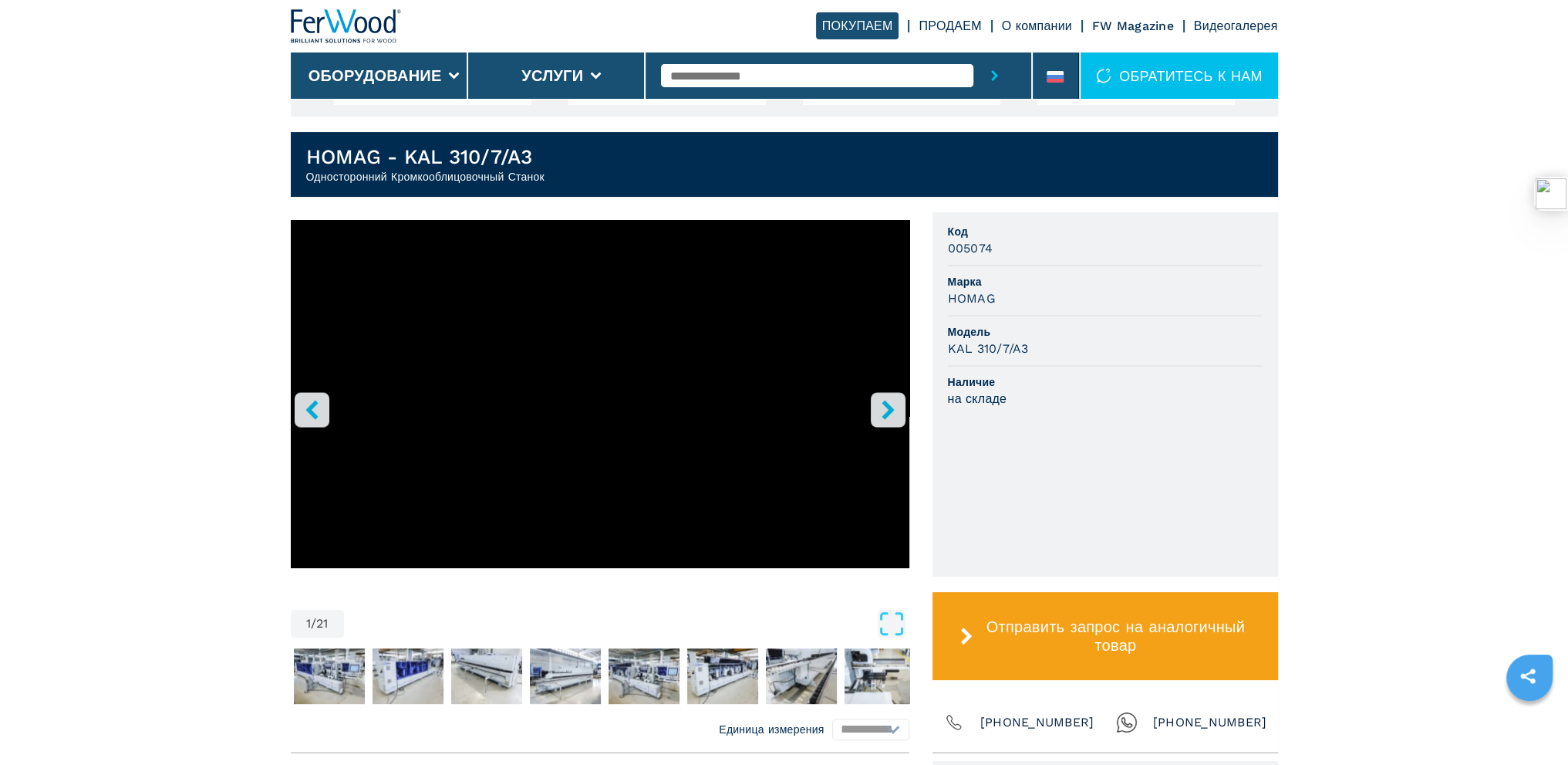
scroll to position [540, 0]
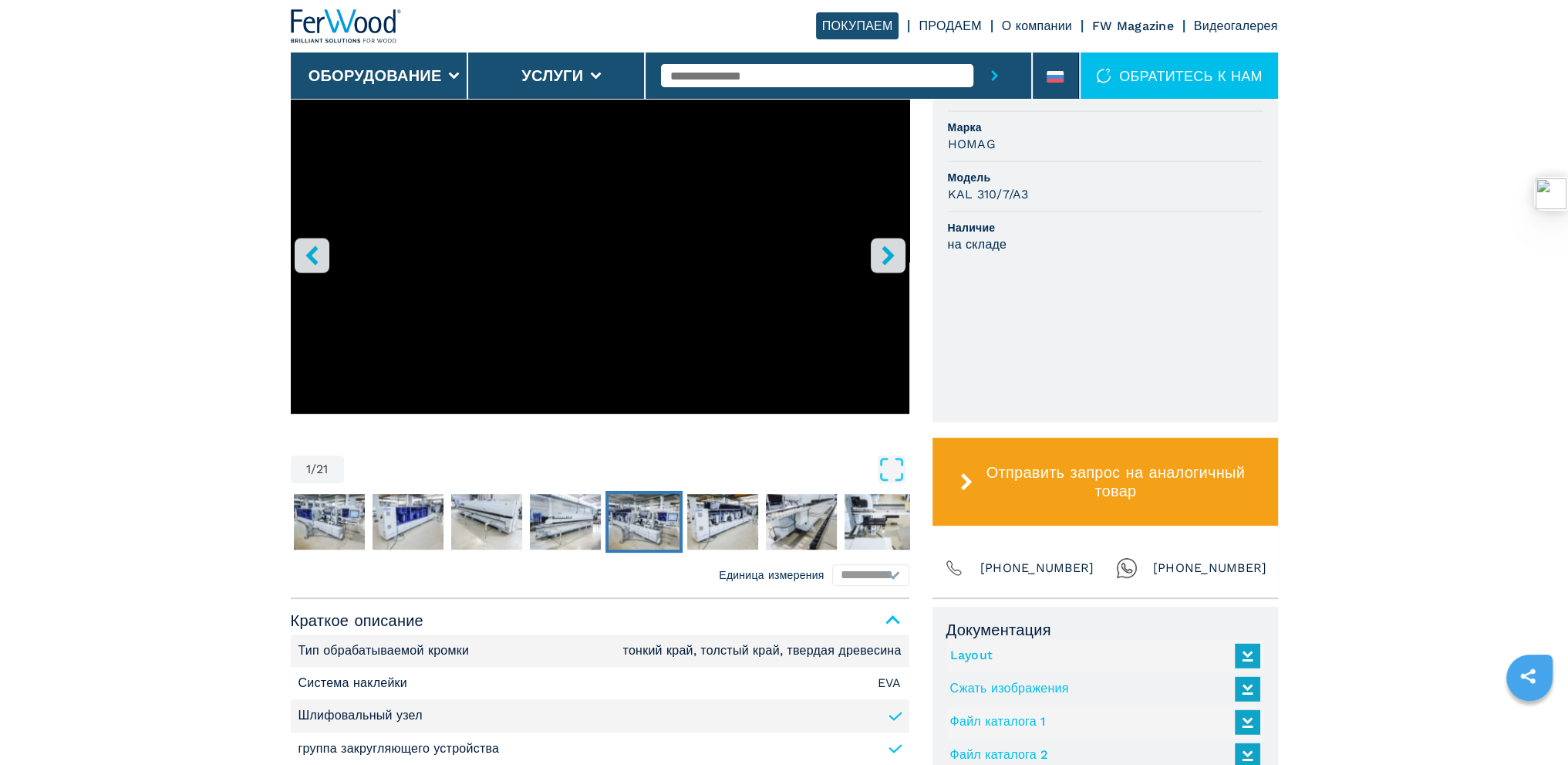
click at [630, 534] on img "Go to Slide 6" at bounding box center [644, 521] width 71 height 56
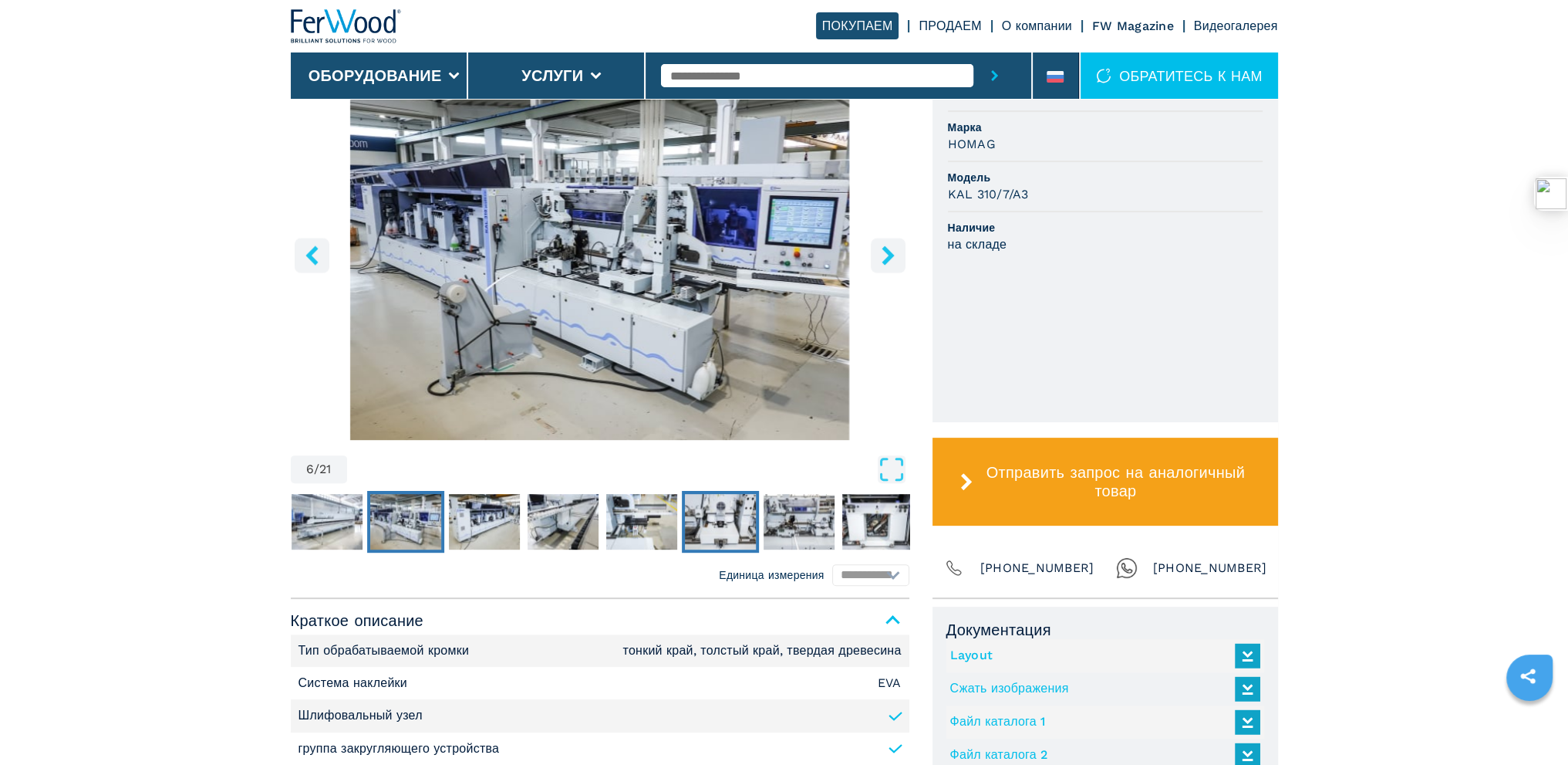
click at [691, 533] on img "Go to Slide 10" at bounding box center [720, 521] width 71 height 56
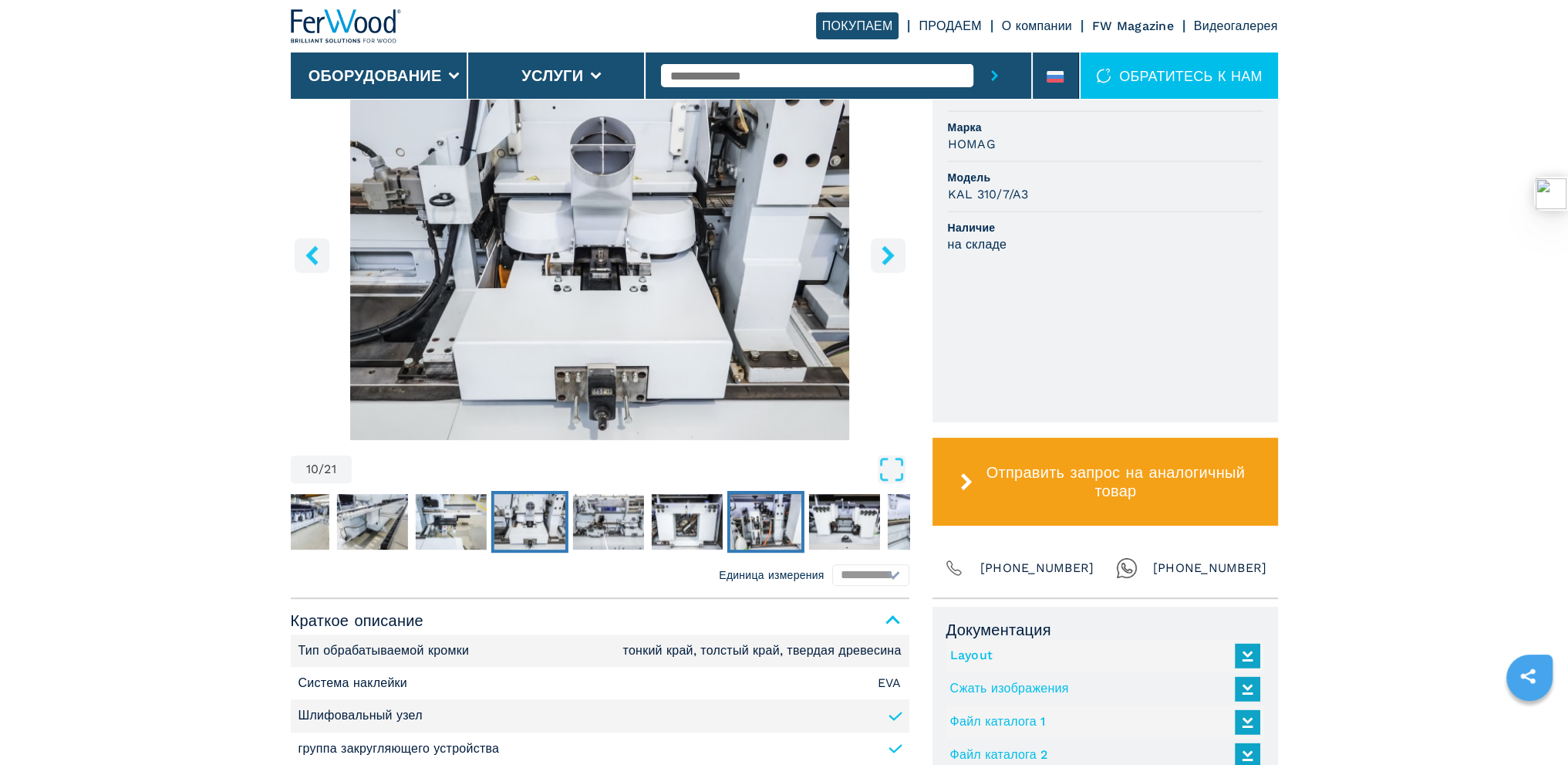
click at [764, 534] on img "Go to Slide 13" at bounding box center [765, 521] width 71 height 56
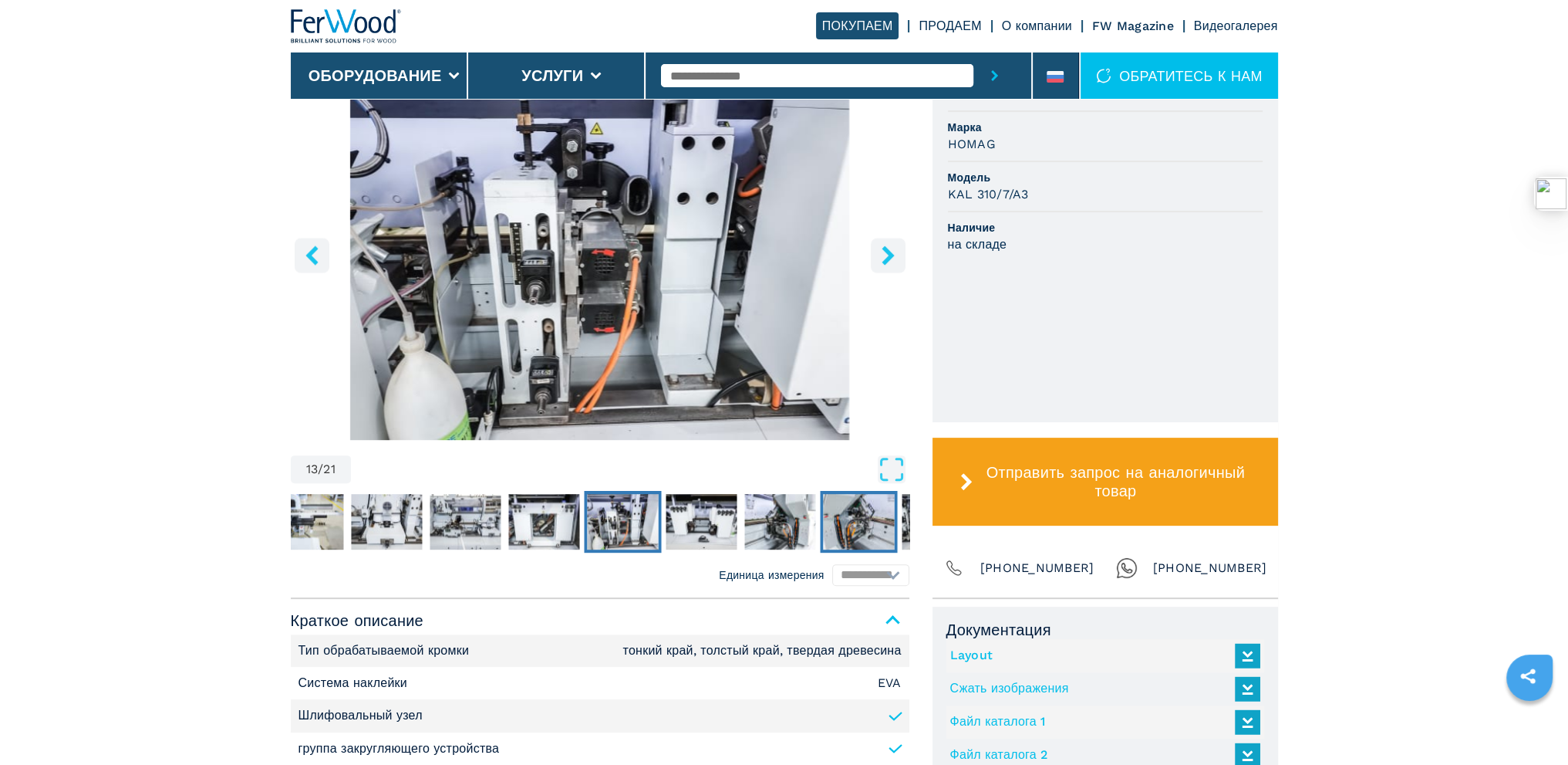
click at [854, 534] on img "Go to Slide 16" at bounding box center [858, 521] width 71 height 56
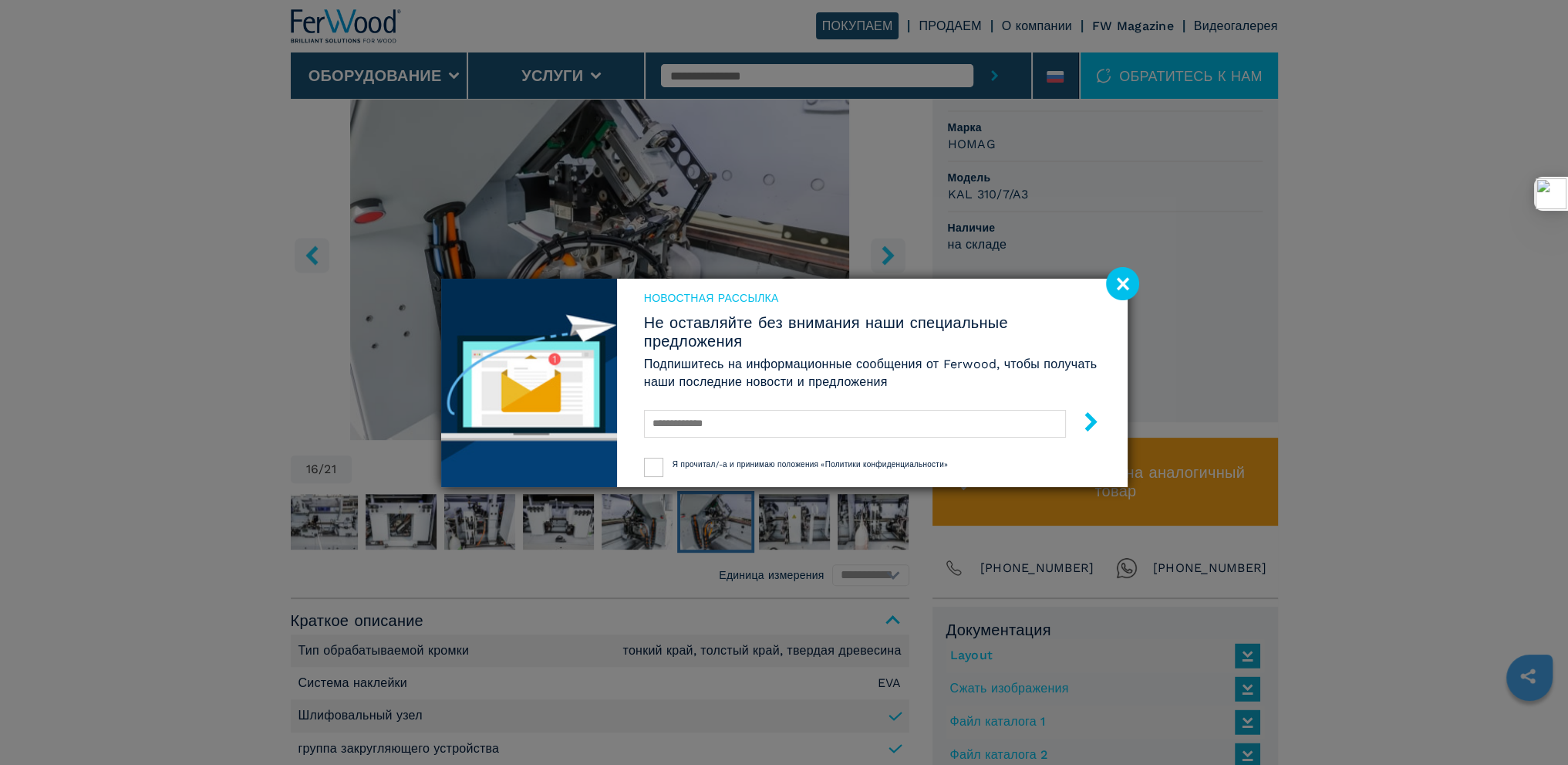
click at [1127, 276] on image at bounding box center [1122, 283] width 34 height 34
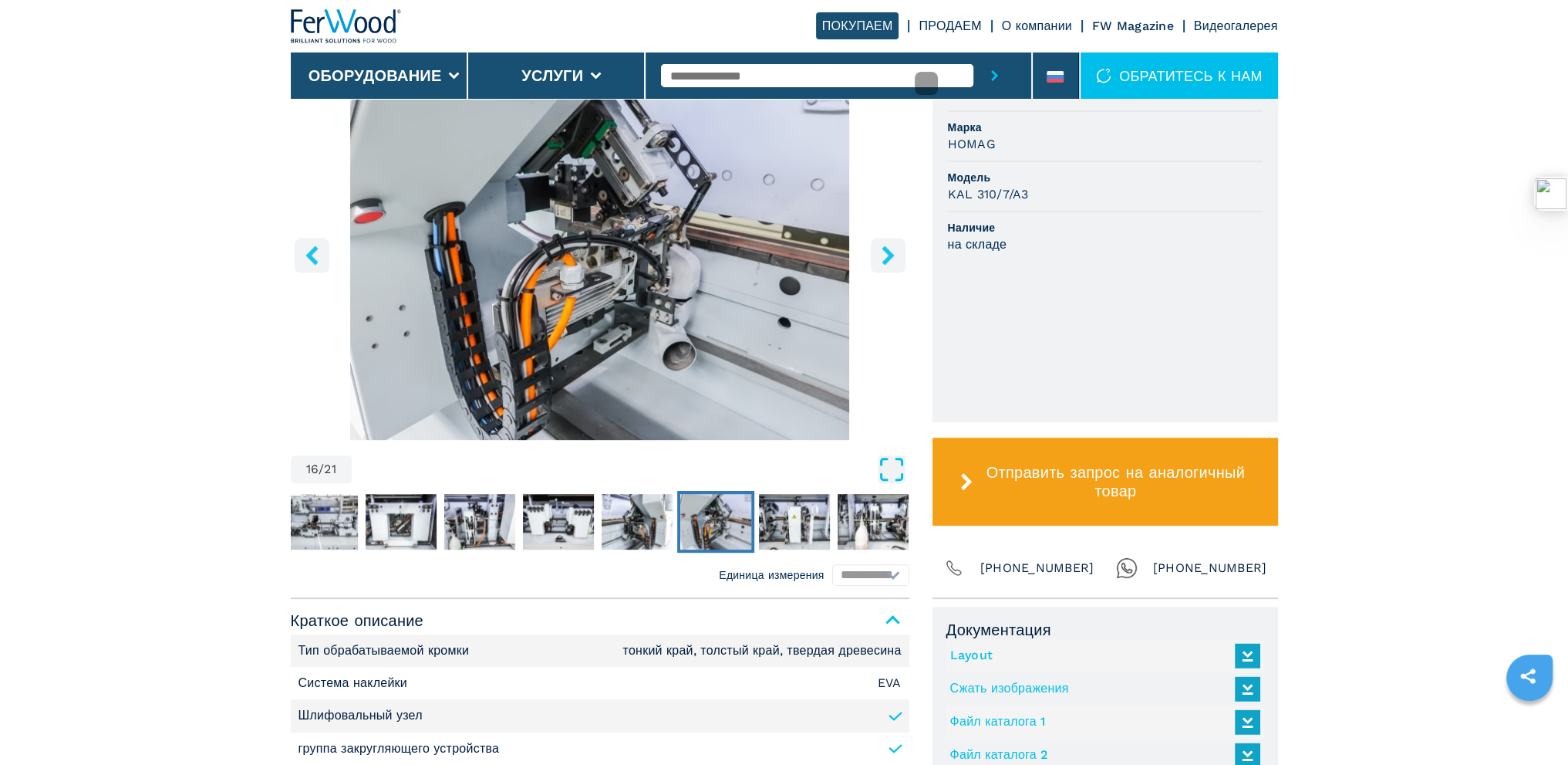
click at [885, 469] on icon "Open Fullscreen" at bounding box center [891, 469] width 28 height 28
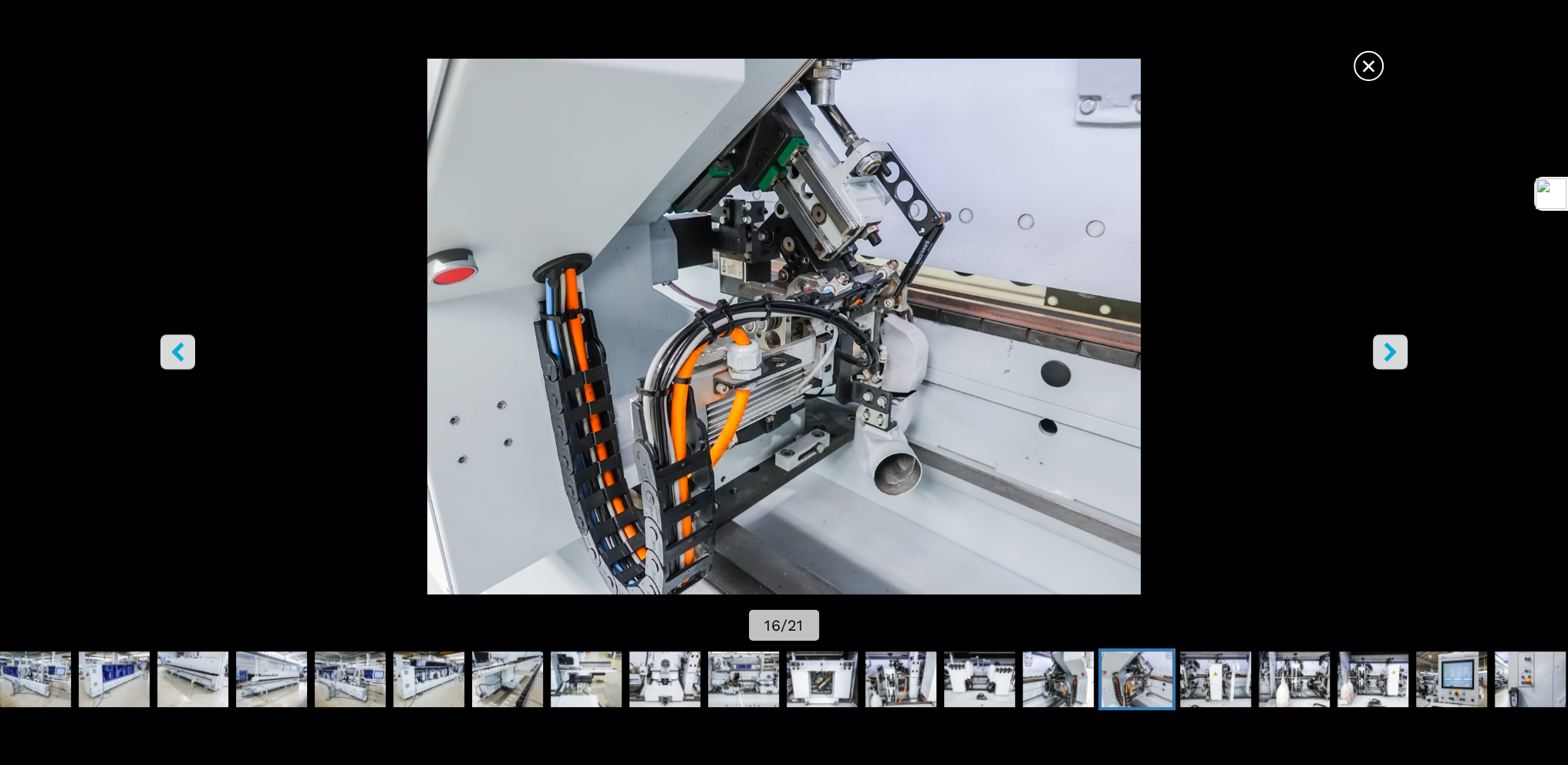
scroll to position [848, 0]
click at [1400, 342] on button "right-button" at bounding box center [1390, 351] width 34 height 34
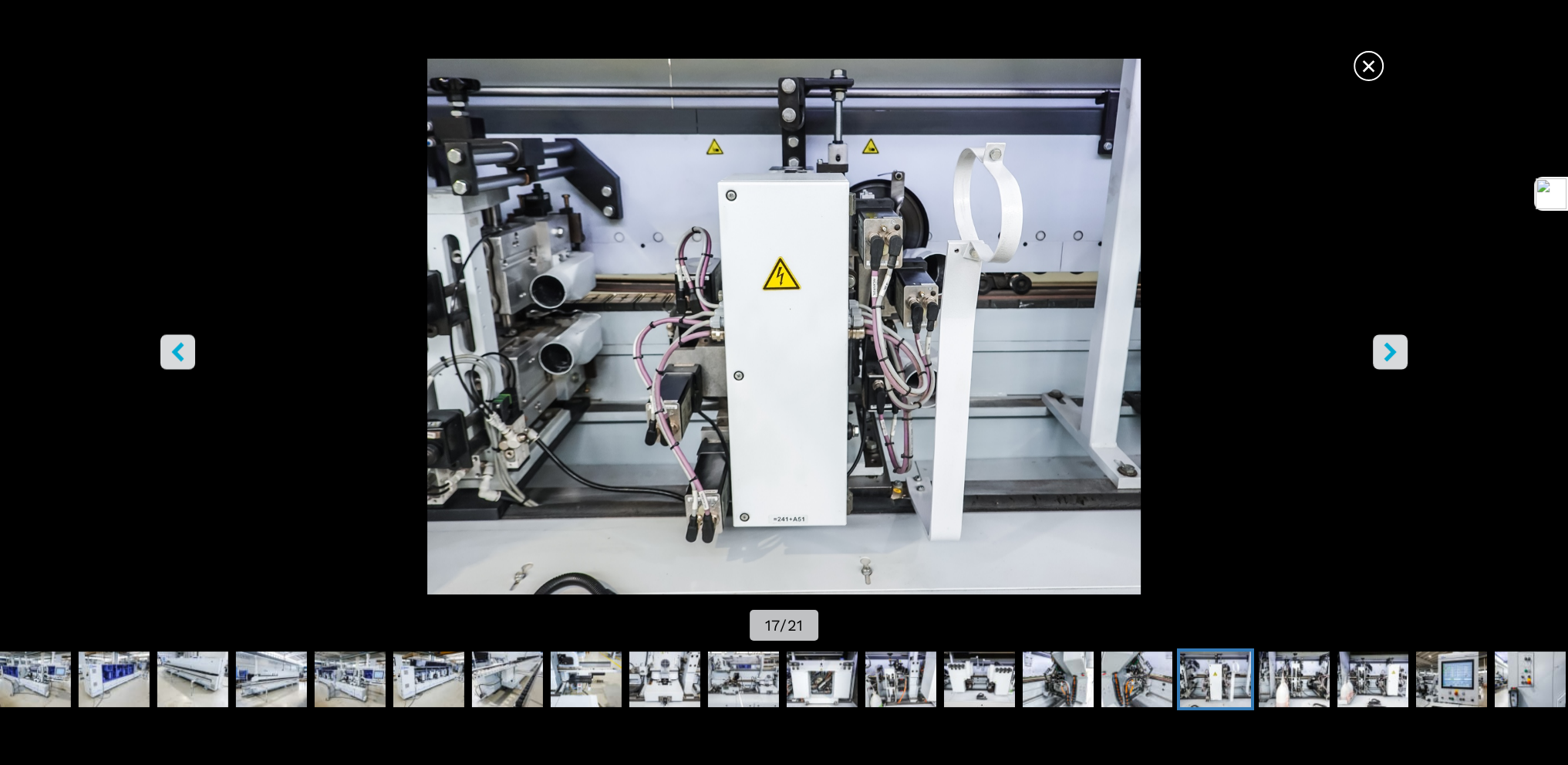
click at [1400, 342] on button "right-button" at bounding box center [1390, 351] width 34 height 34
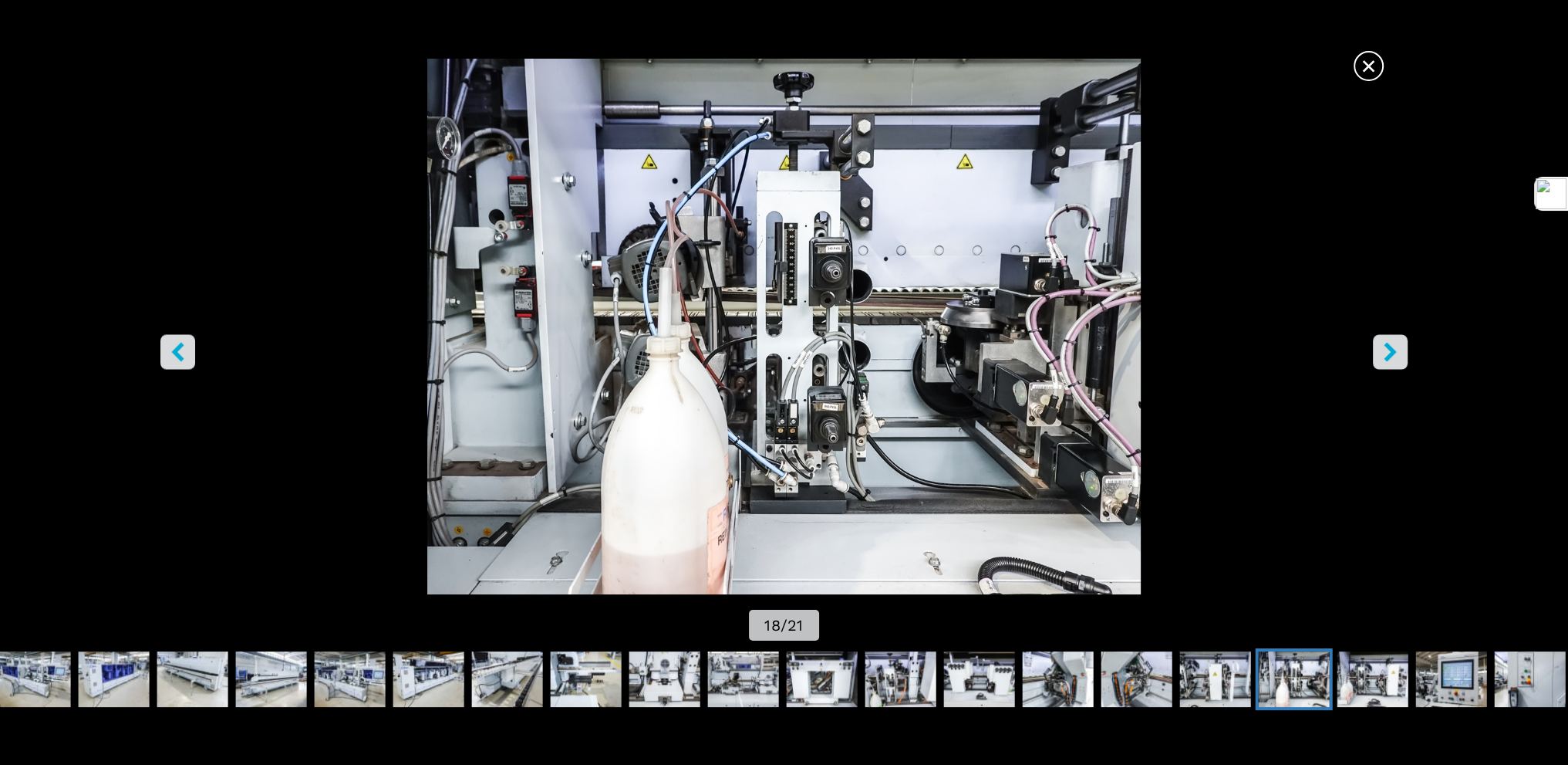
click at [1400, 342] on button "right-button" at bounding box center [1390, 351] width 34 height 34
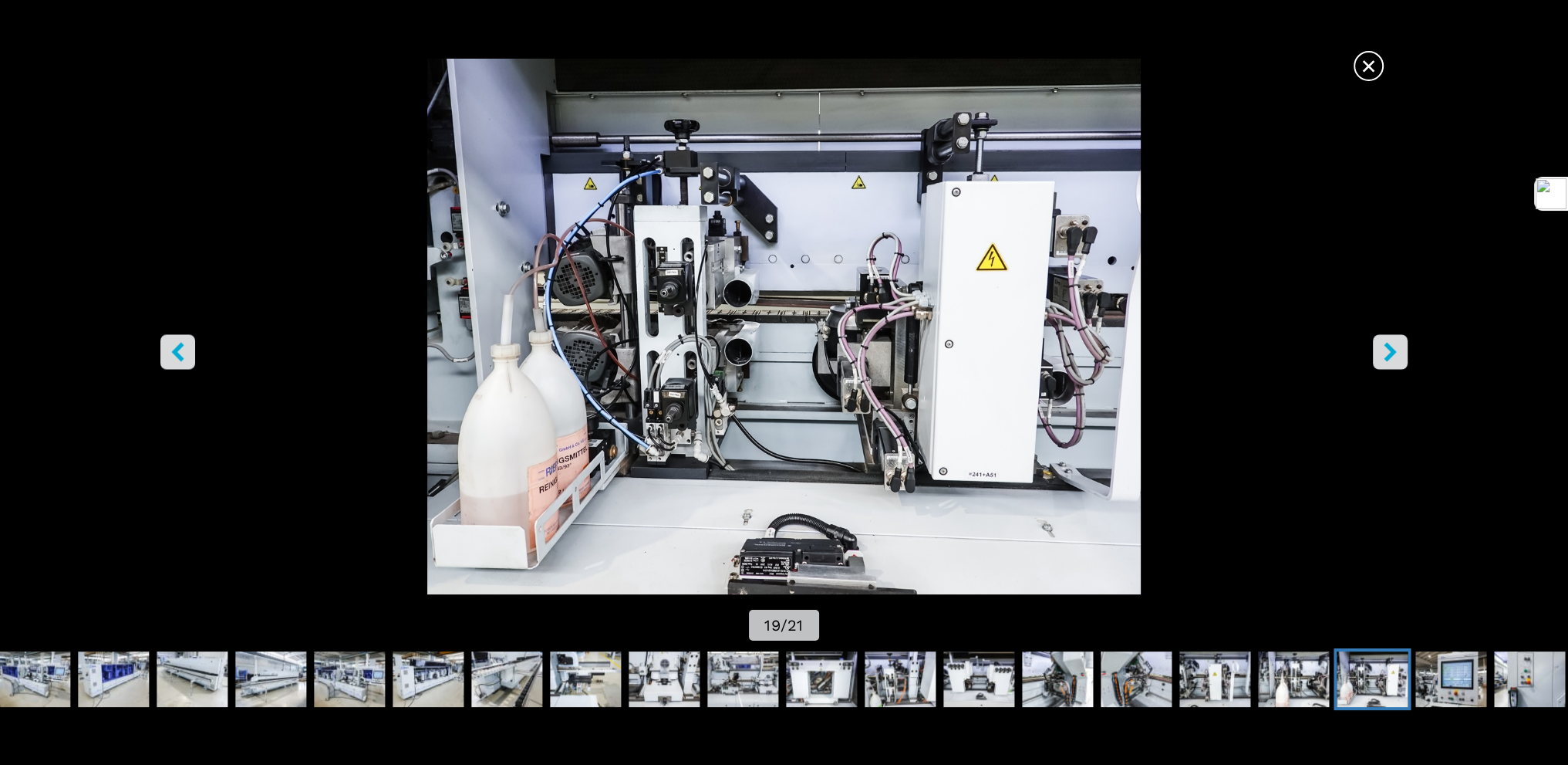
click at [1400, 342] on button "right-button" at bounding box center [1390, 351] width 34 height 34
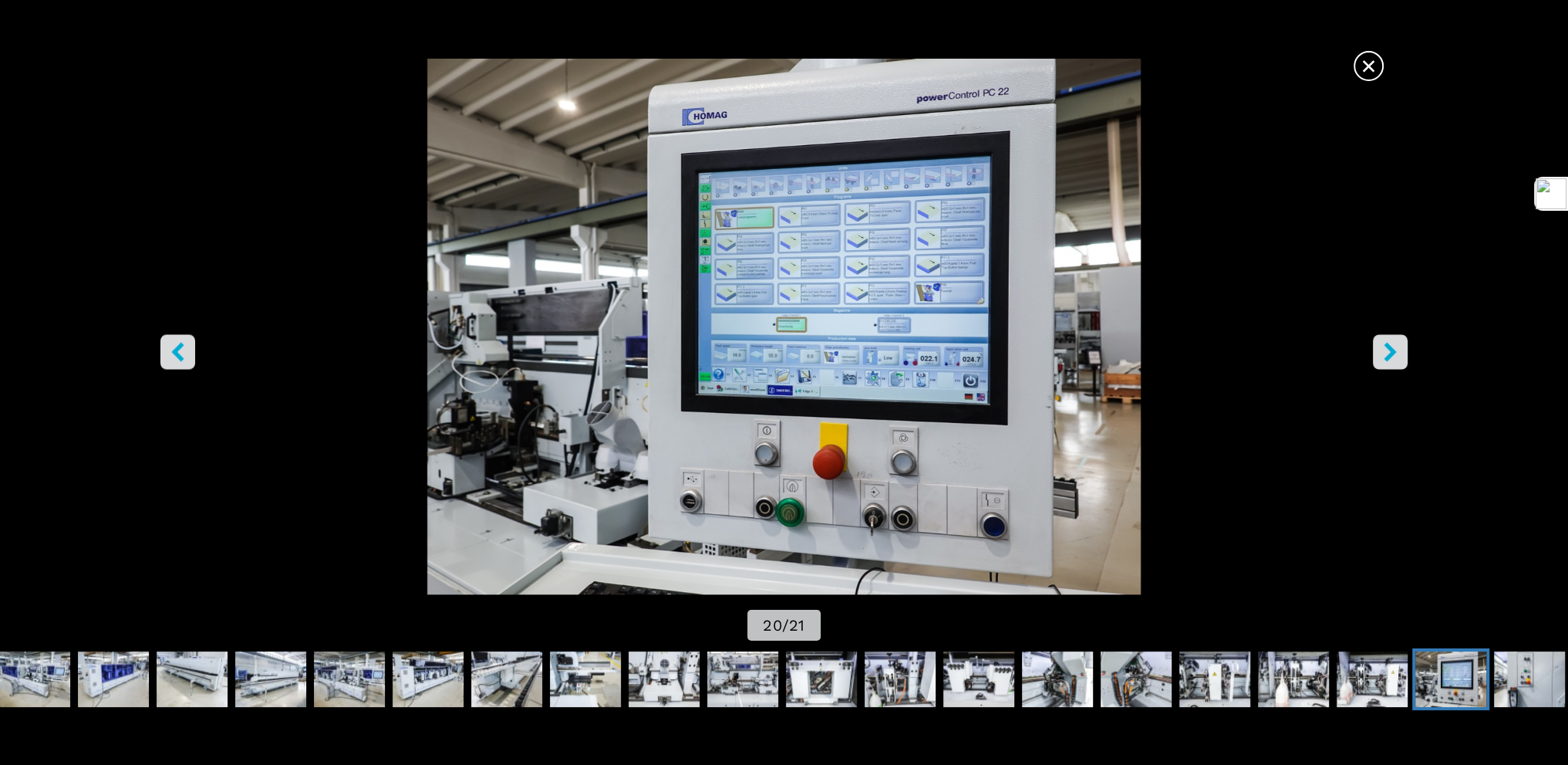
click at [1400, 342] on button "right-button" at bounding box center [1390, 351] width 34 height 34
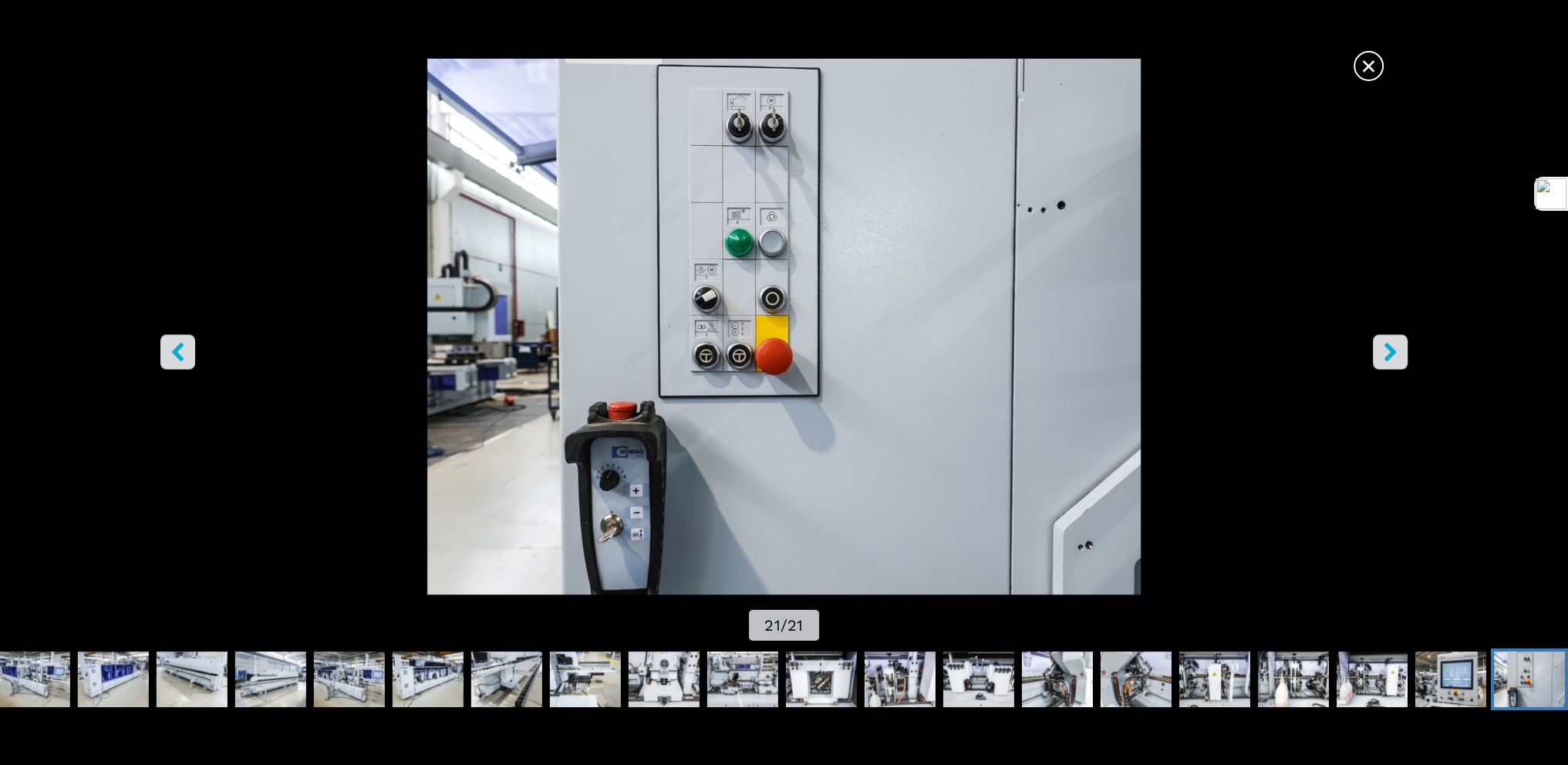
click at [1400, 342] on button "right-button" at bounding box center [1390, 351] width 34 height 34
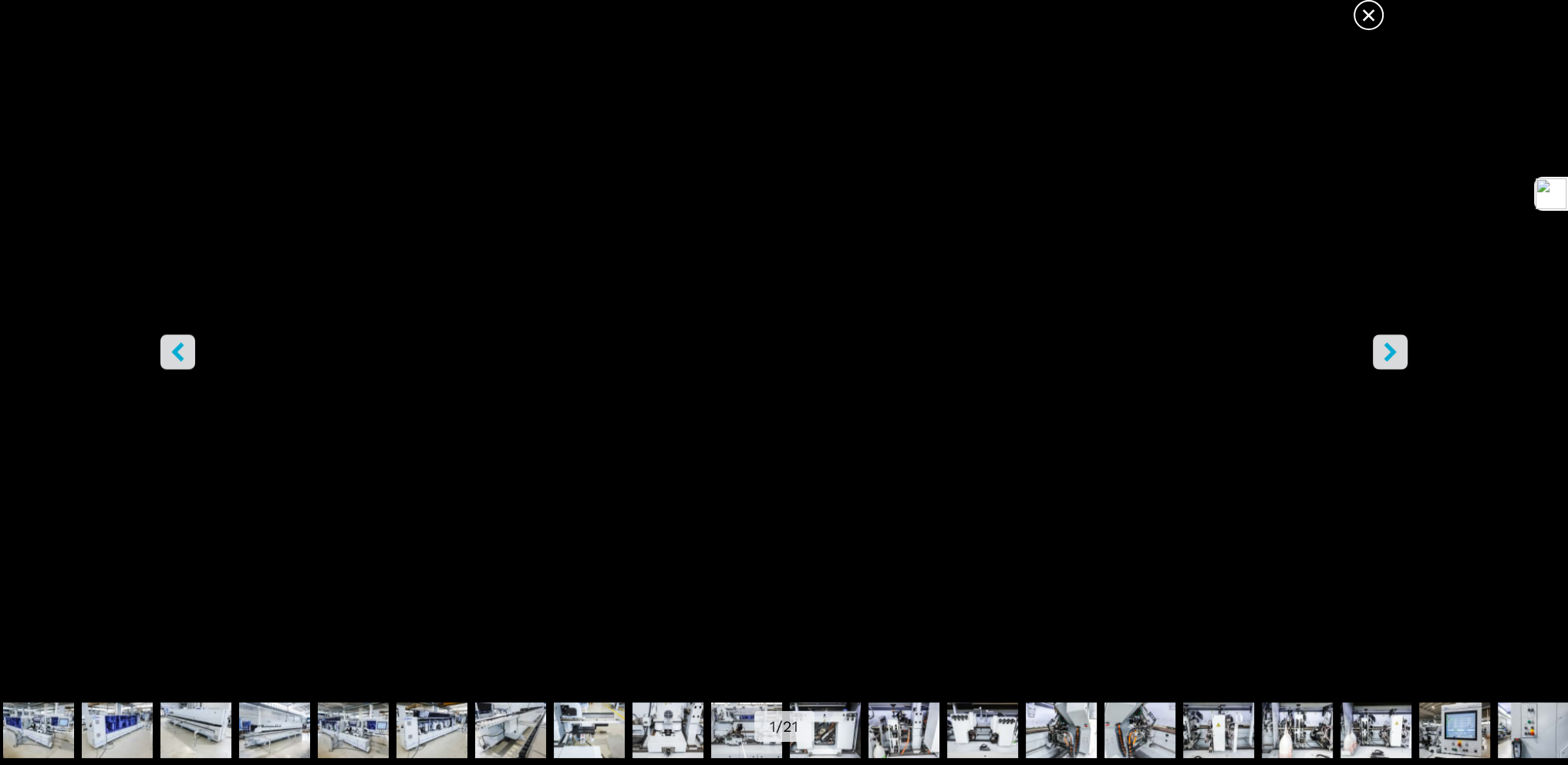
click at [1395, 353] on icon "right-button" at bounding box center [1390, 351] width 19 height 19
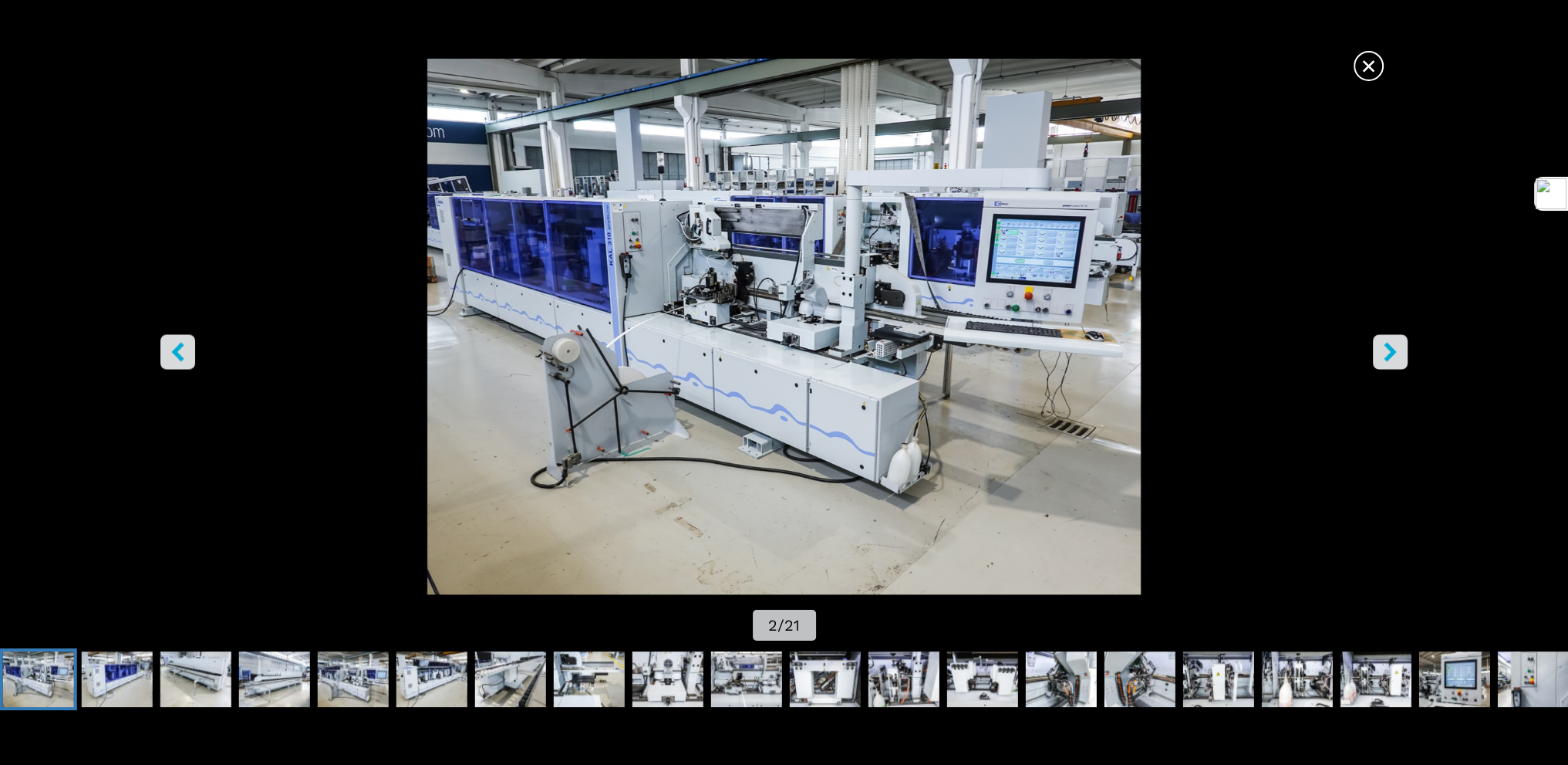
click at [1395, 353] on icon "right-button" at bounding box center [1390, 351] width 19 height 19
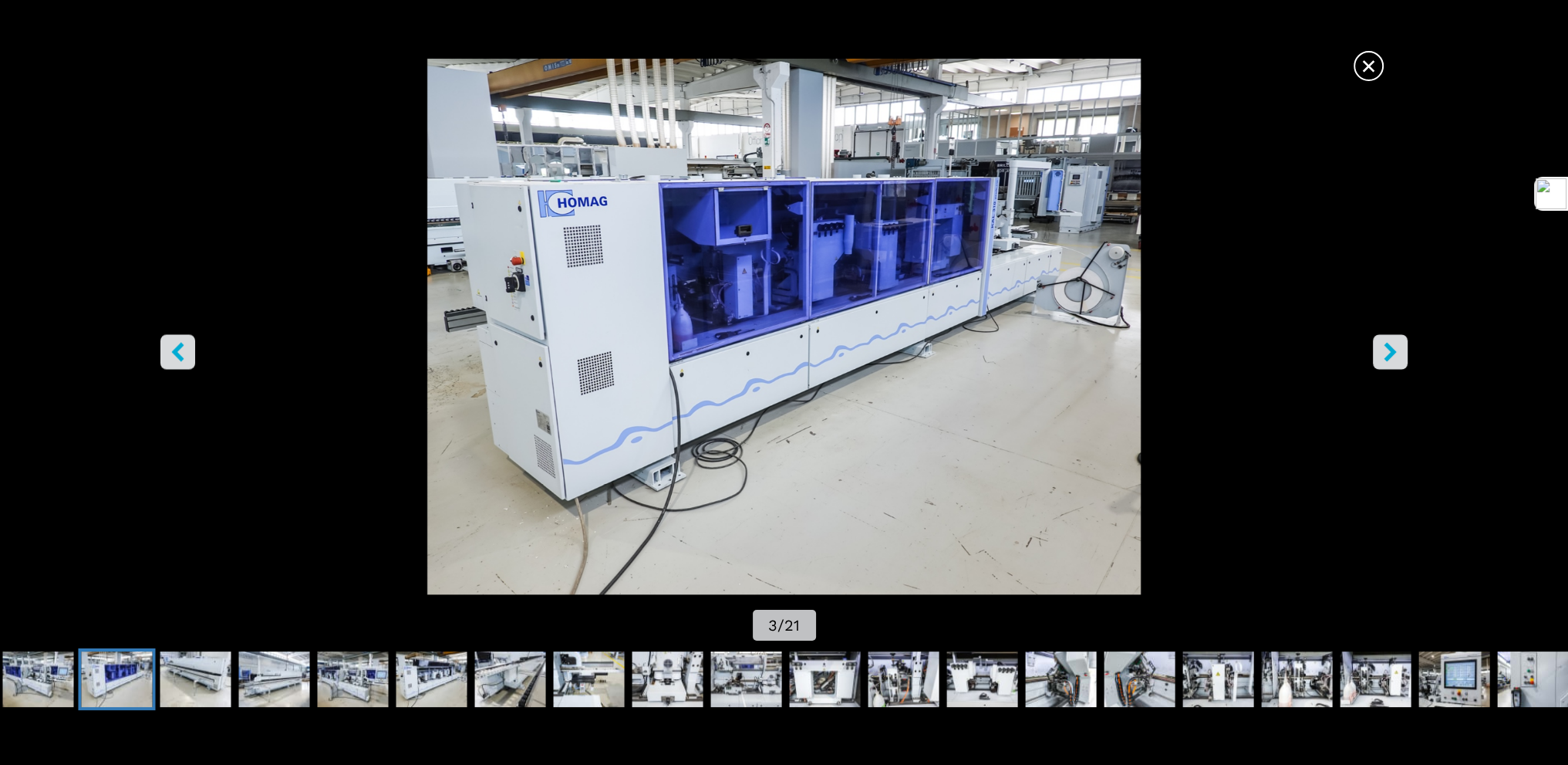
click at [1395, 353] on icon "right-button" at bounding box center [1390, 351] width 19 height 19
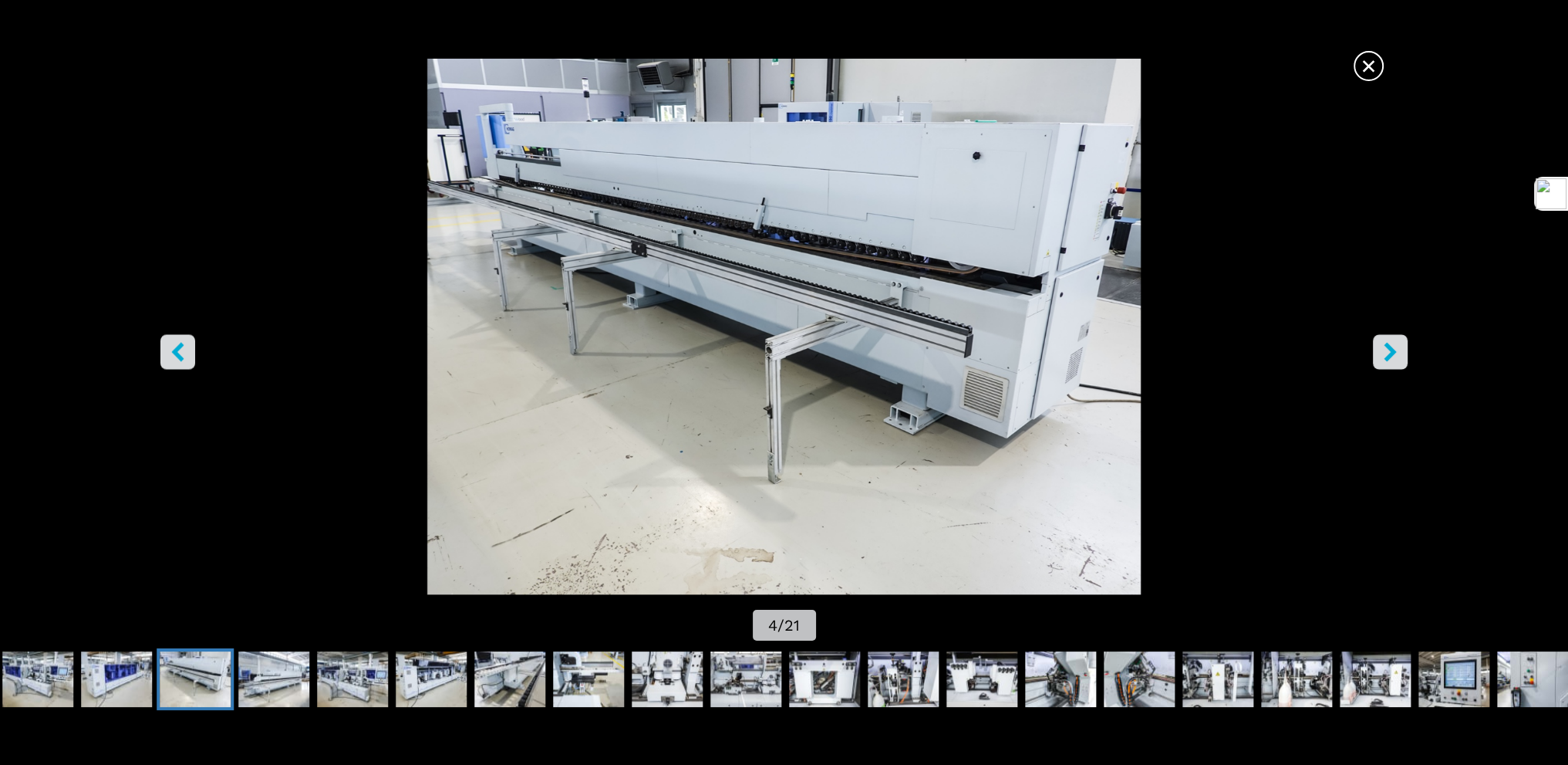
click at [1395, 353] on icon "right-button" at bounding box center [1390, 351] width 19 height 19
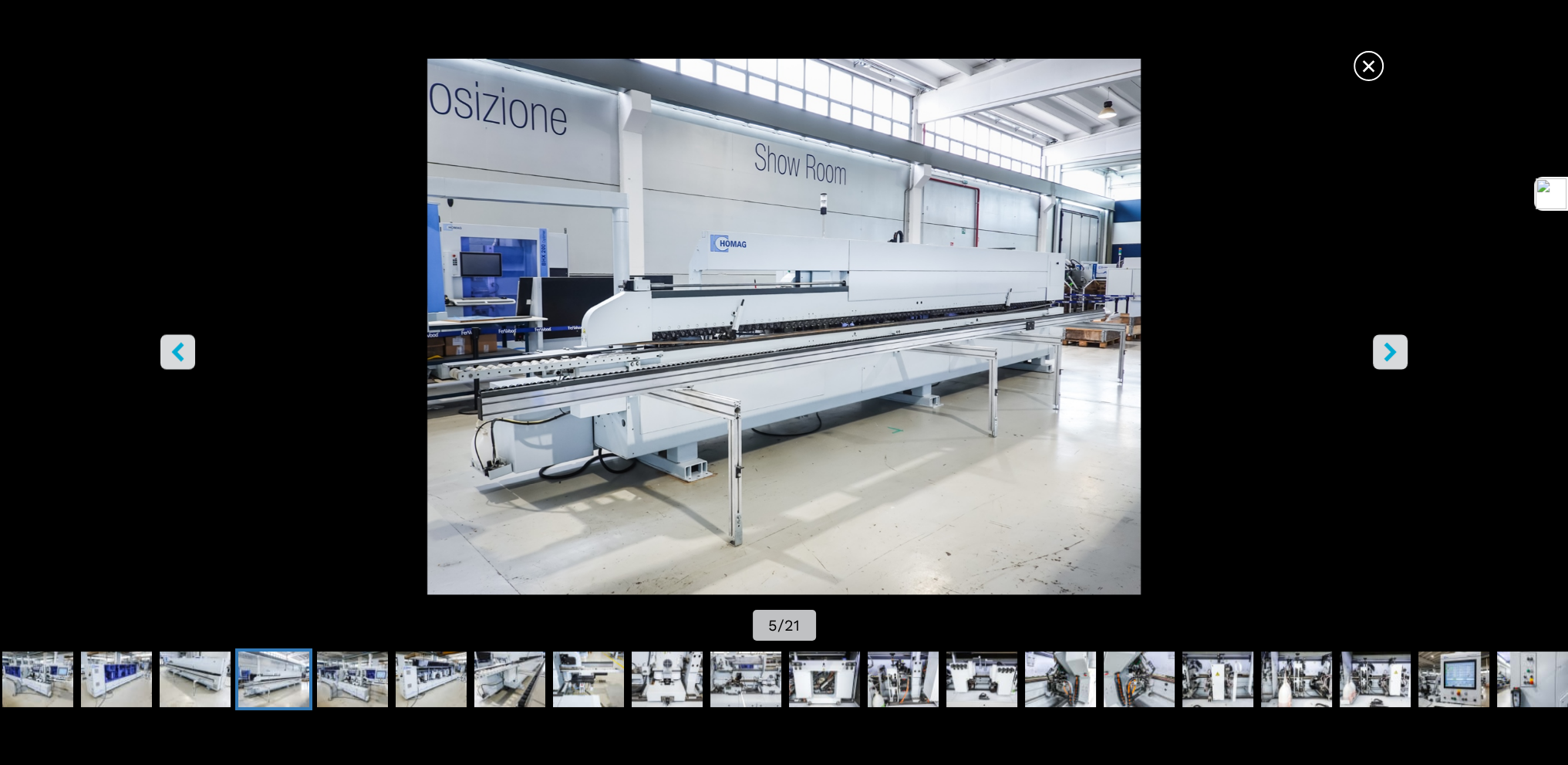
click at [1388, 355] on icon "right-button" at bounding box center [1390, 351] width 12 height 19
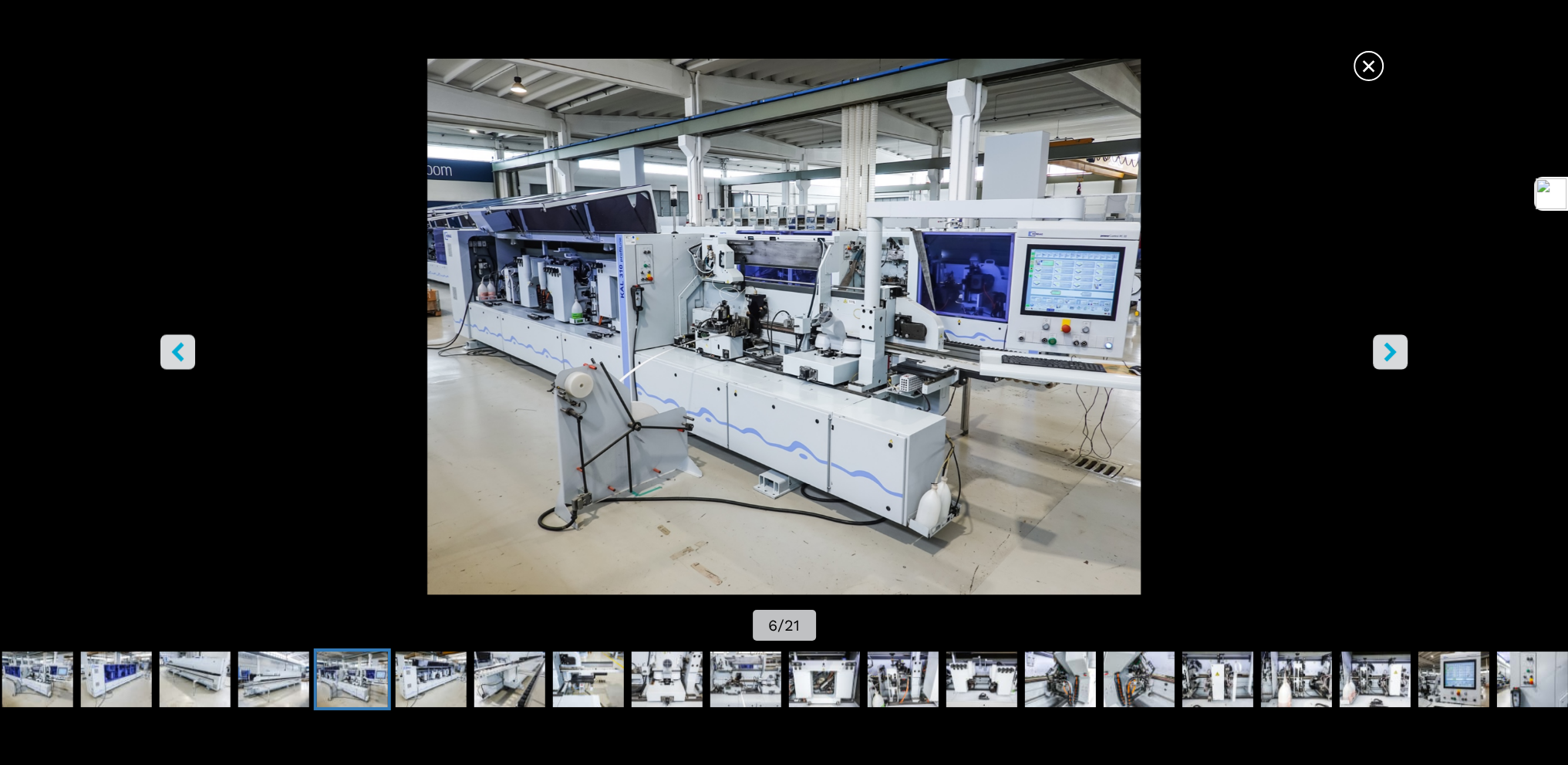
click at [1388, 355] on icon "right-button" at bounding box center [1390, 351] width 12 height 19
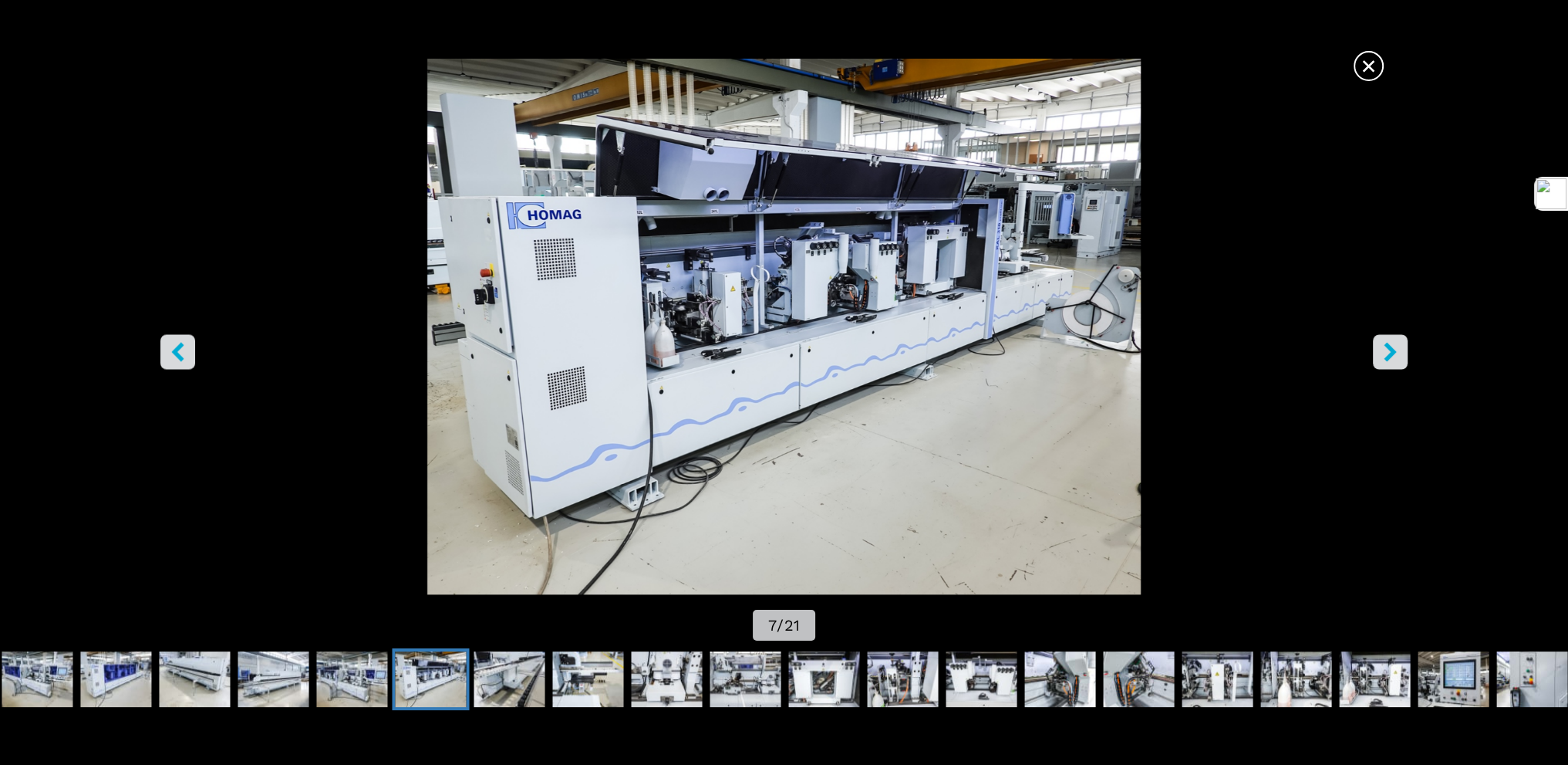
click at [1388, 355] on icon "right-button" at bounding box center [1390, 351] width 12 height 19
